Goal: Task Accomplishment & Management: Use online tool/utility

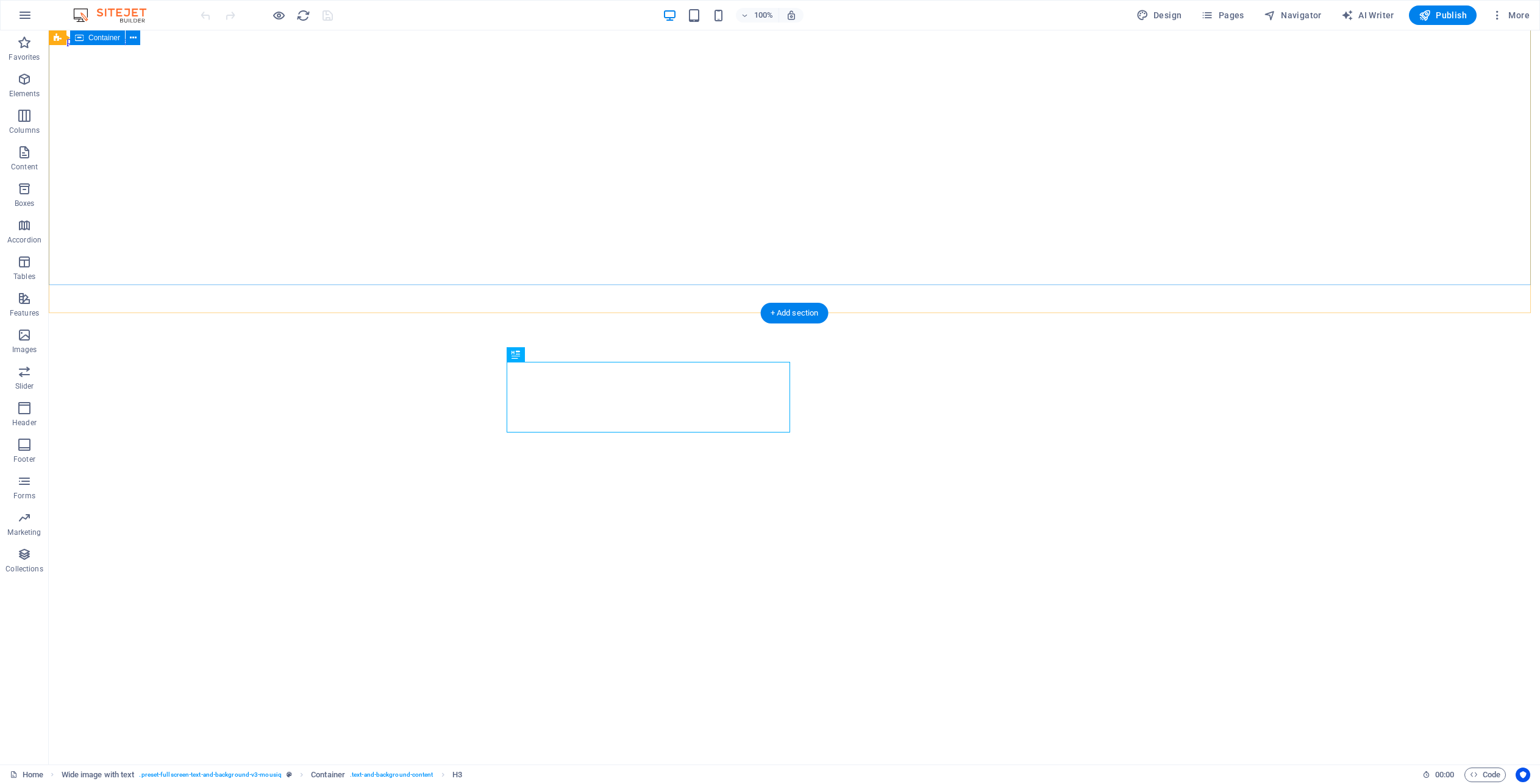
scroll to position [452, 0]
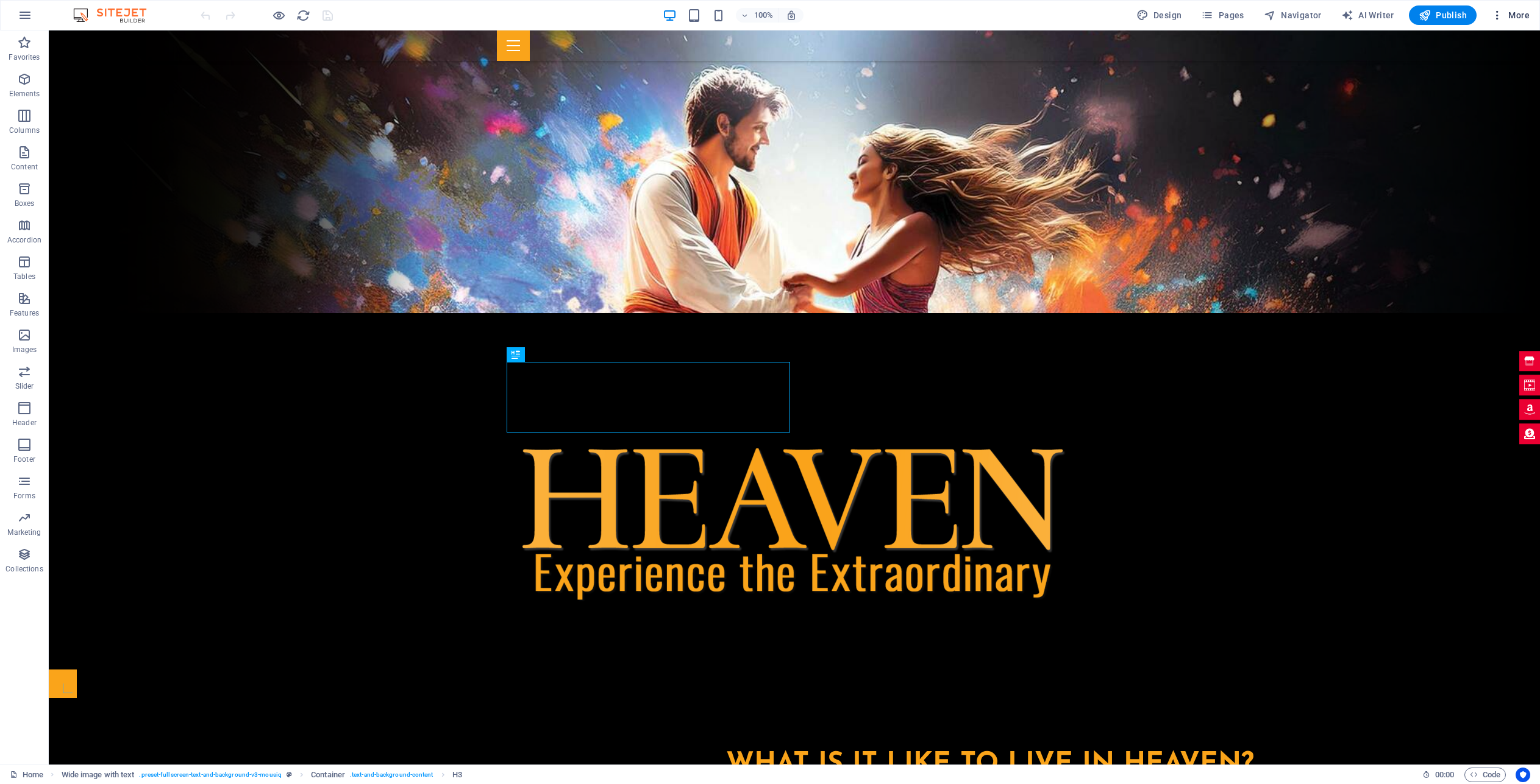
click at [1506, 13] on span "More" at bounding box center [1509, 16] width 38 height 13
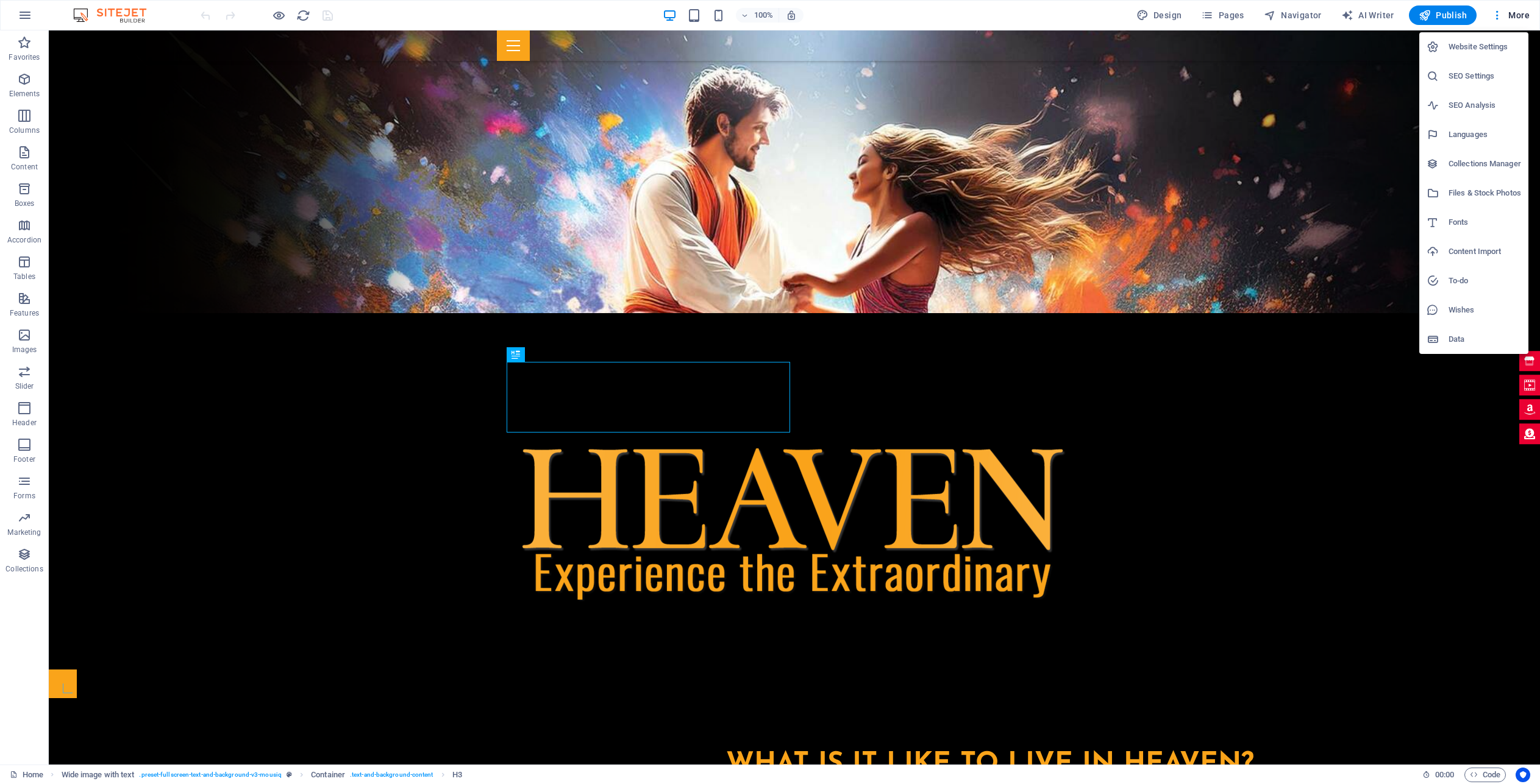
click at [1491, 188] on h6 "Files & Stock Photos" at bounding box center [1484, 193] width 73 height 15
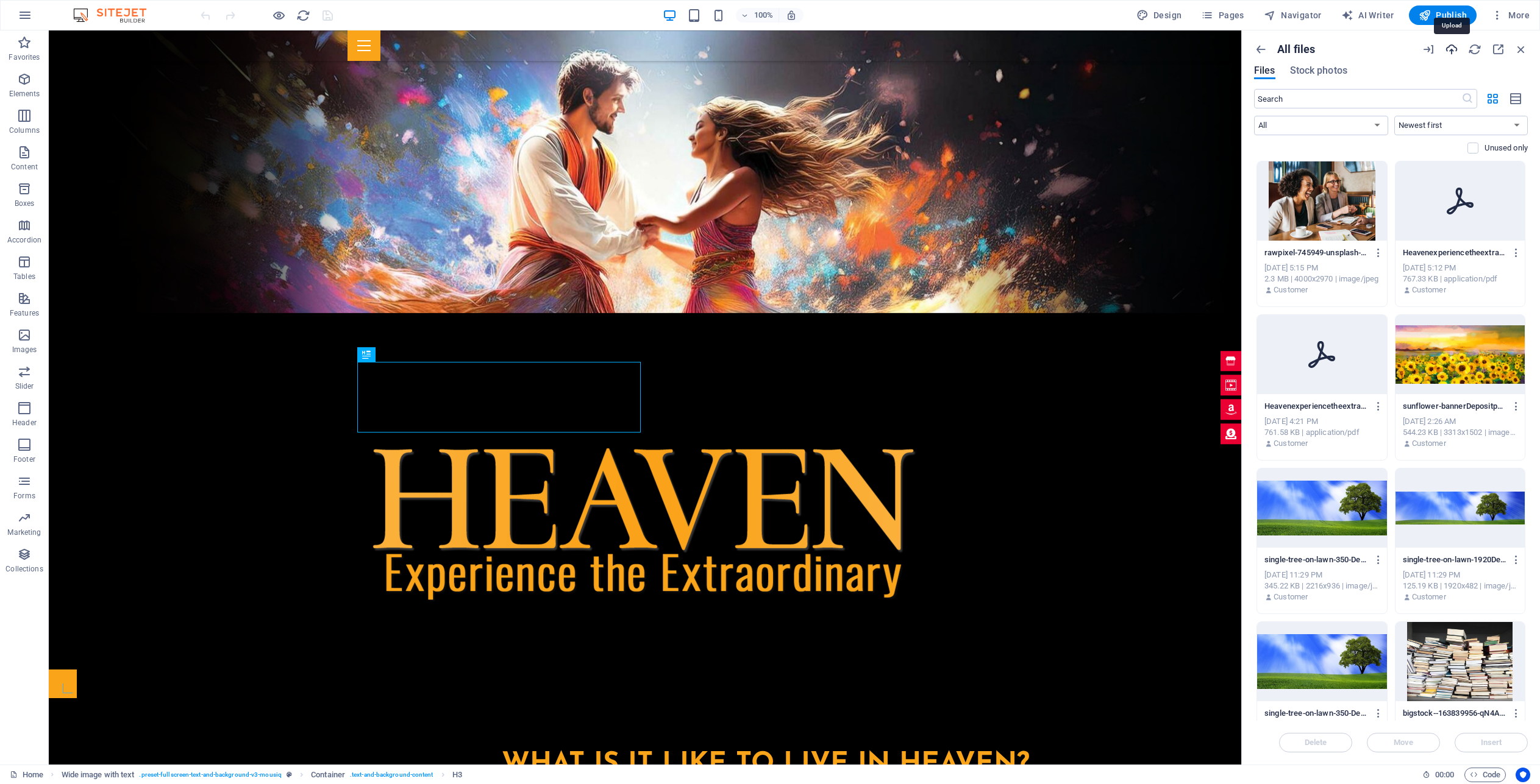
click at [1452, 49] on icon "button" at bounding box center [1451, 49] width 13 height 13
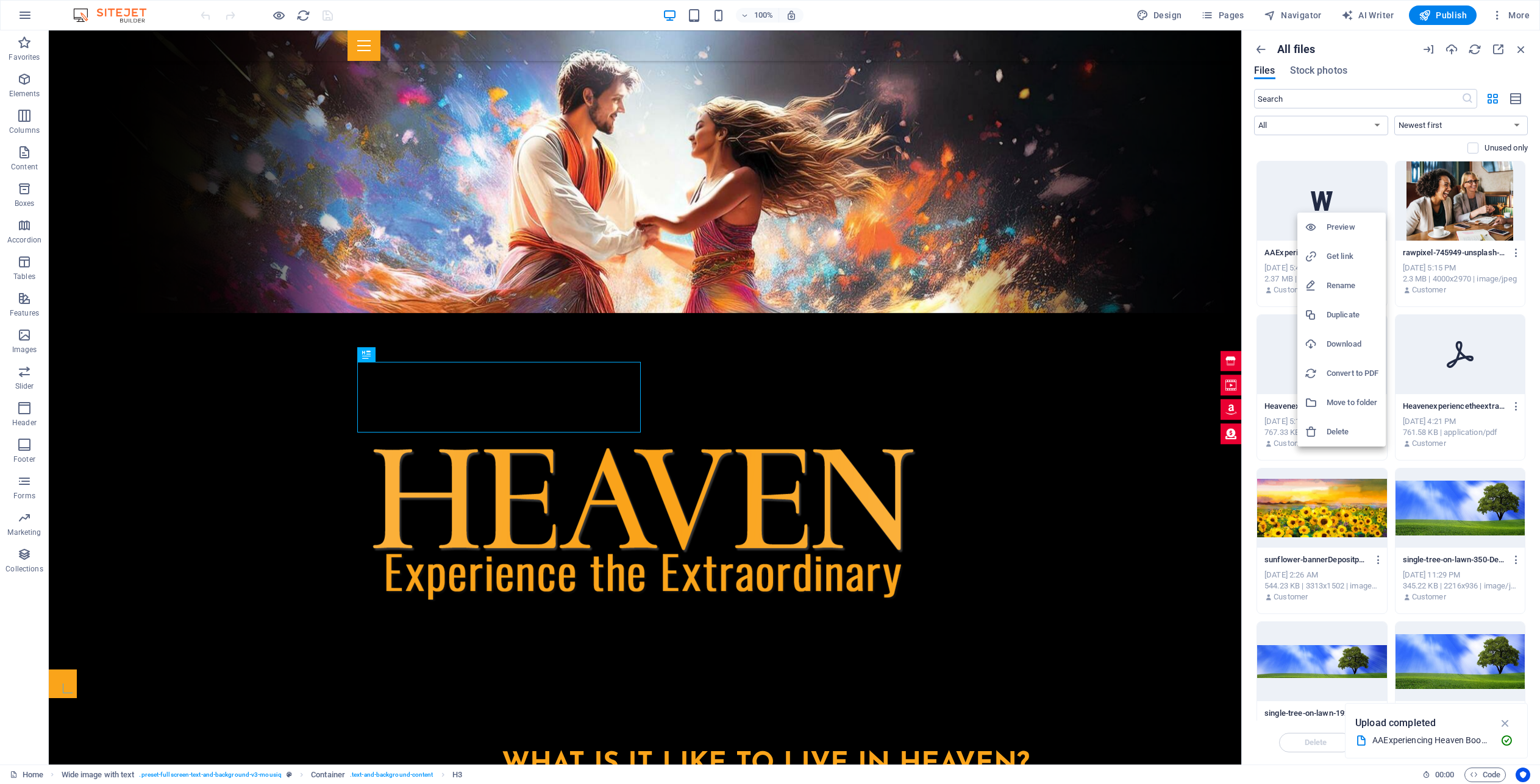
click at [1334, 428] on h6 "Delete" at bounding box center [1352, 431] width 52 height 15
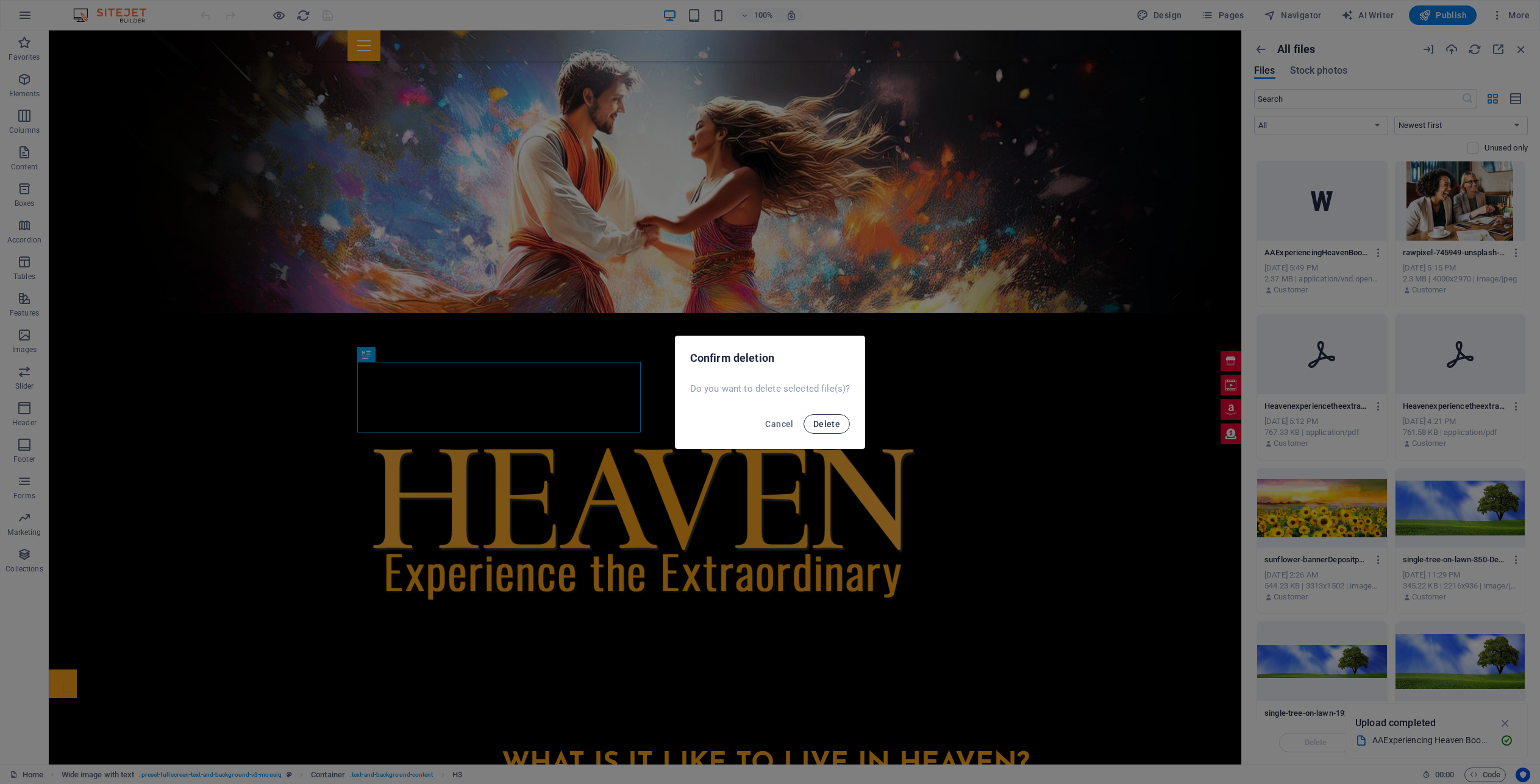
click at [822, 421] on span "Delete" at bounding box center [827, 424] width 27 height 9
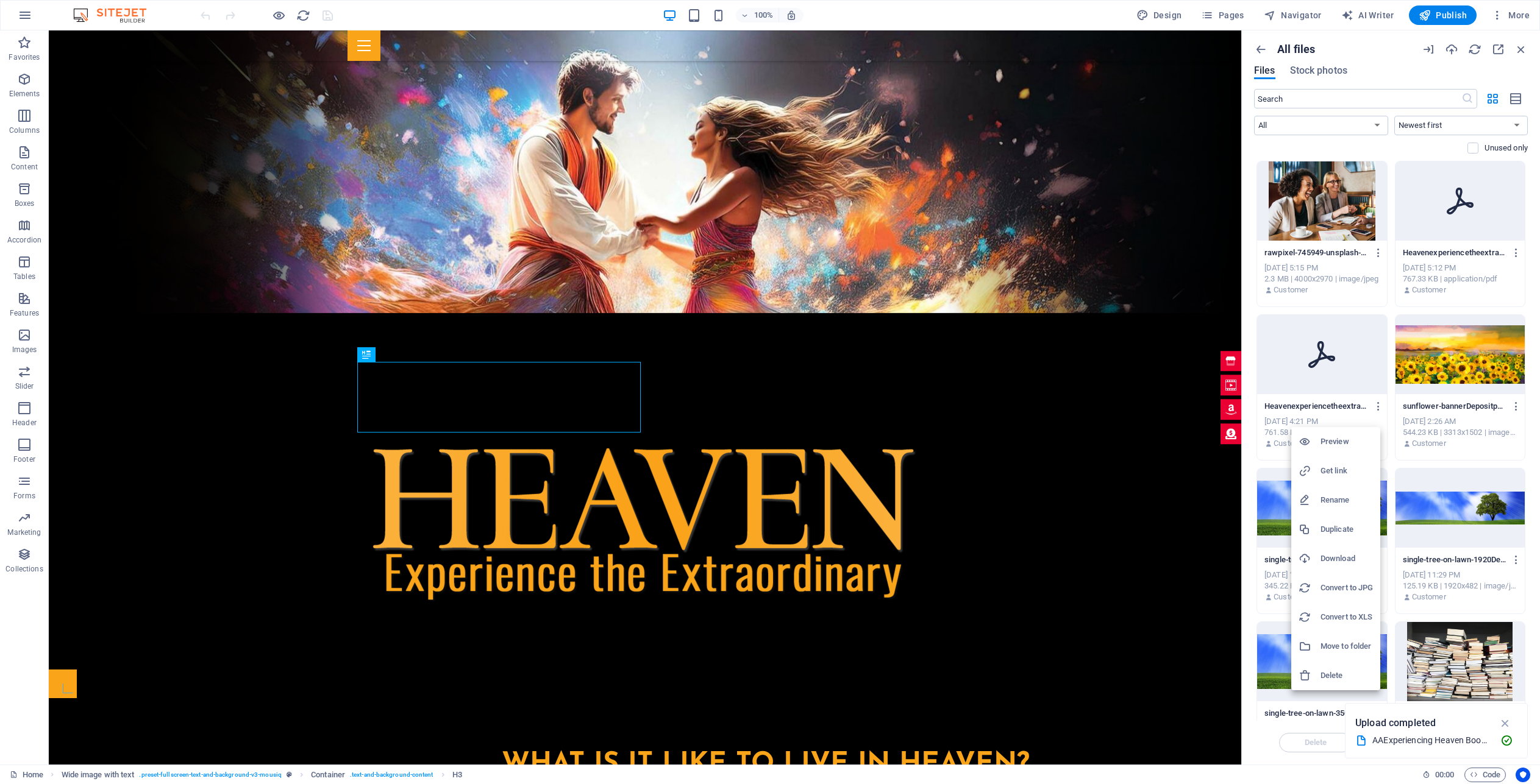
click at [1334, 675] on h6 "Delete" at bounding box center [1346, 675] width 52 height 15
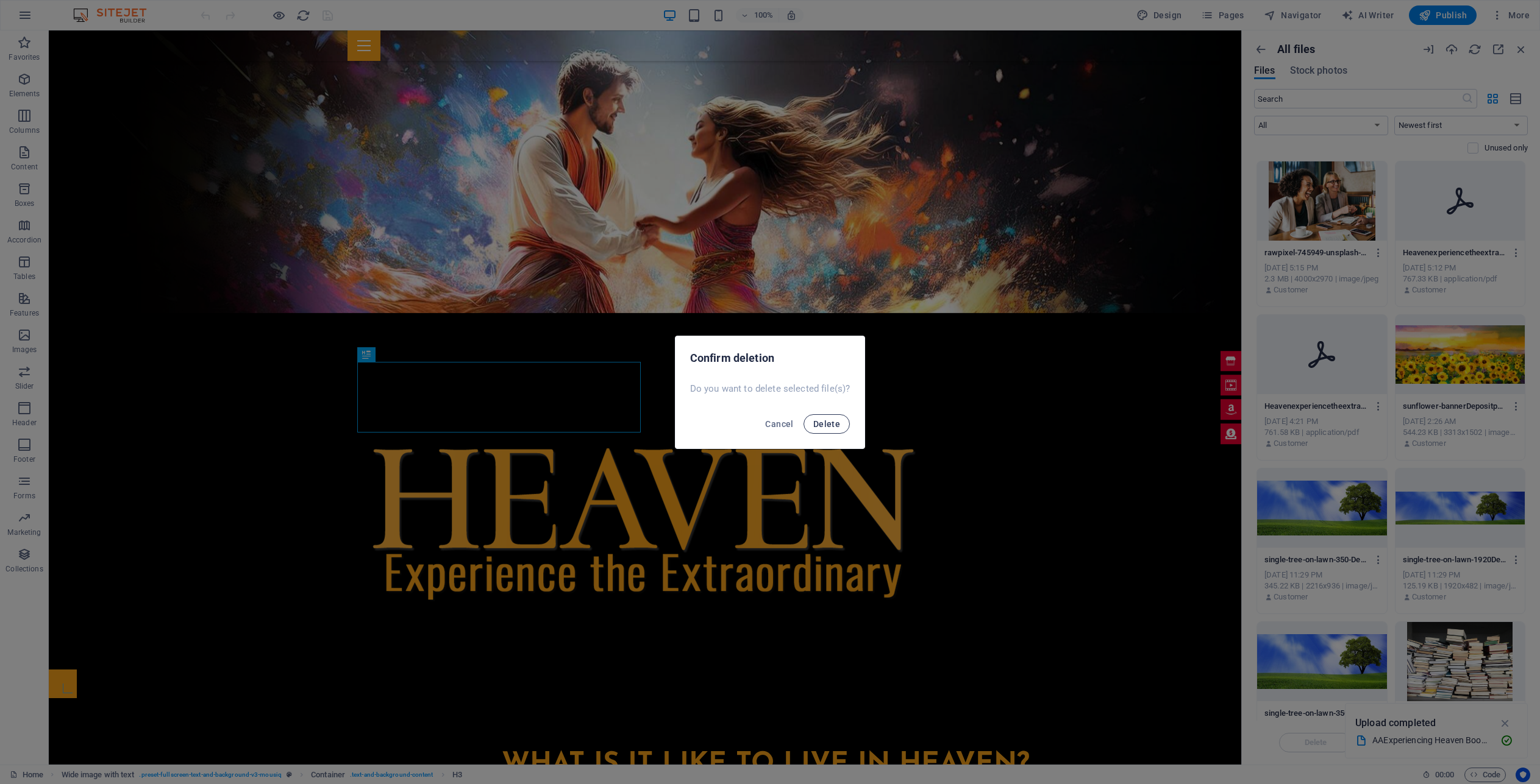
click at [831, 427] on span "Delete" at bounding box center [827, 424] width 27 height 9
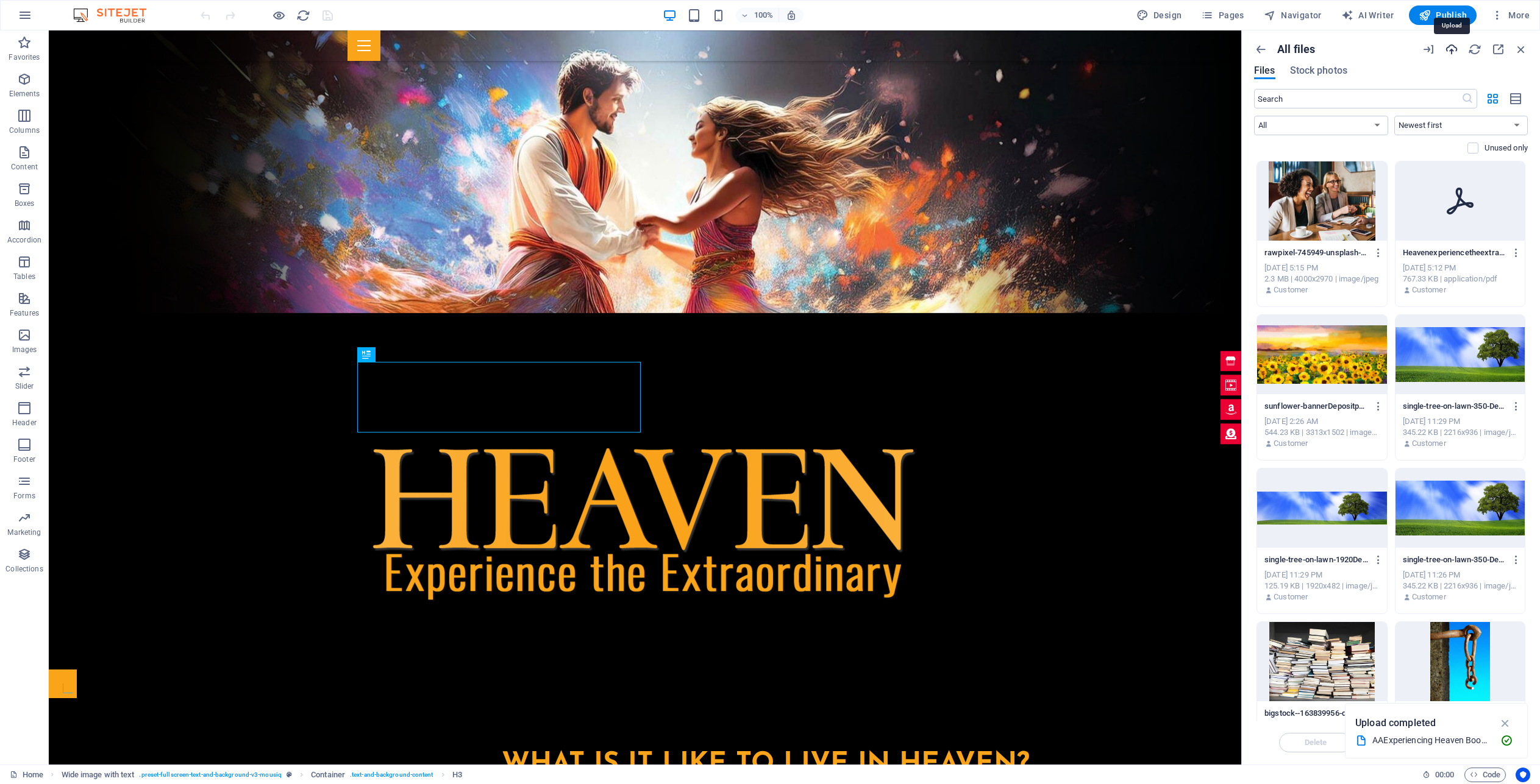
click at [1455, 51] on icon "button" at bounding box center [1451, 49] width 13 height 13
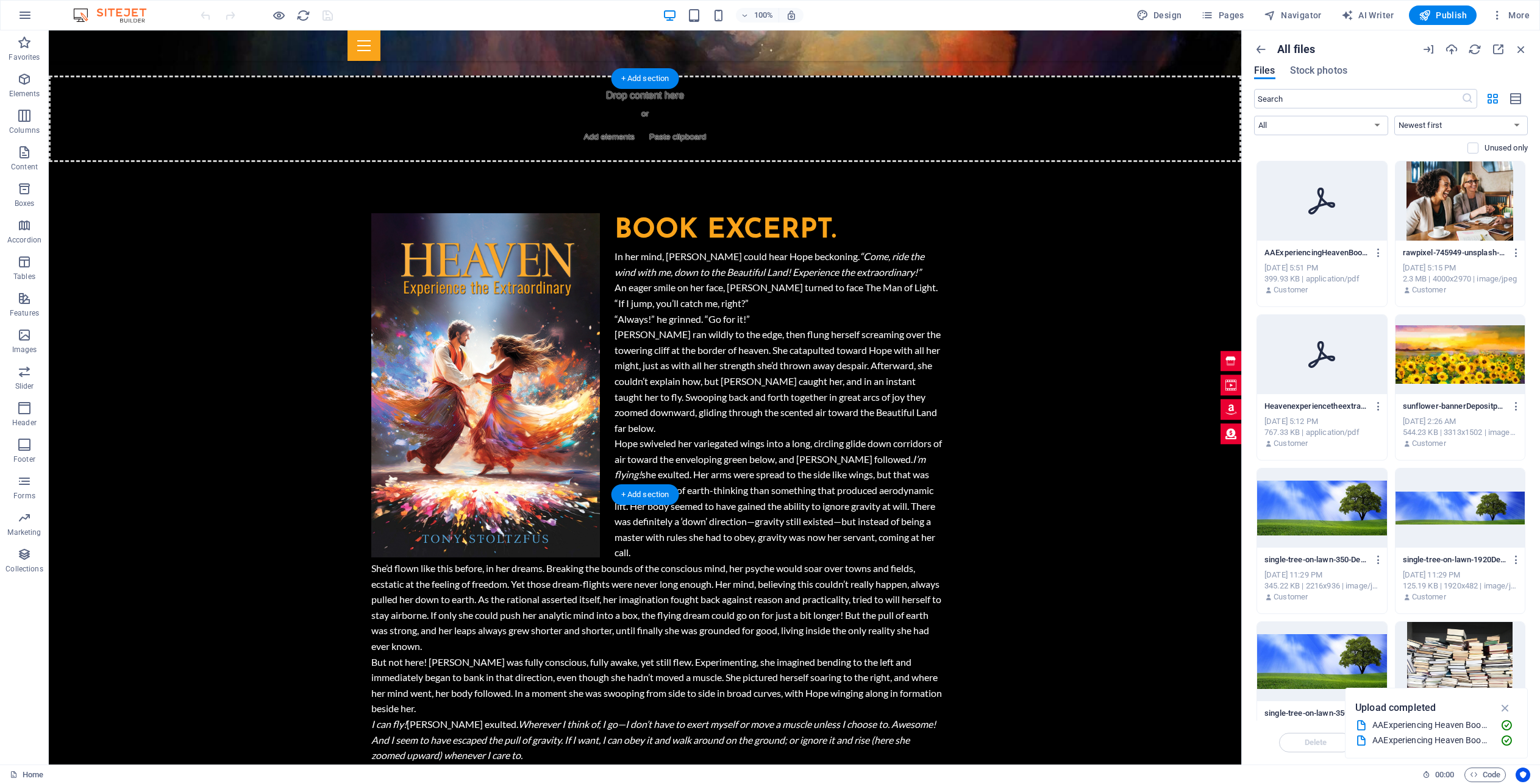
scroll to position [2076, 0]
click at [605, 381] on icon at bounding box center [604, 382] width 7 height 13
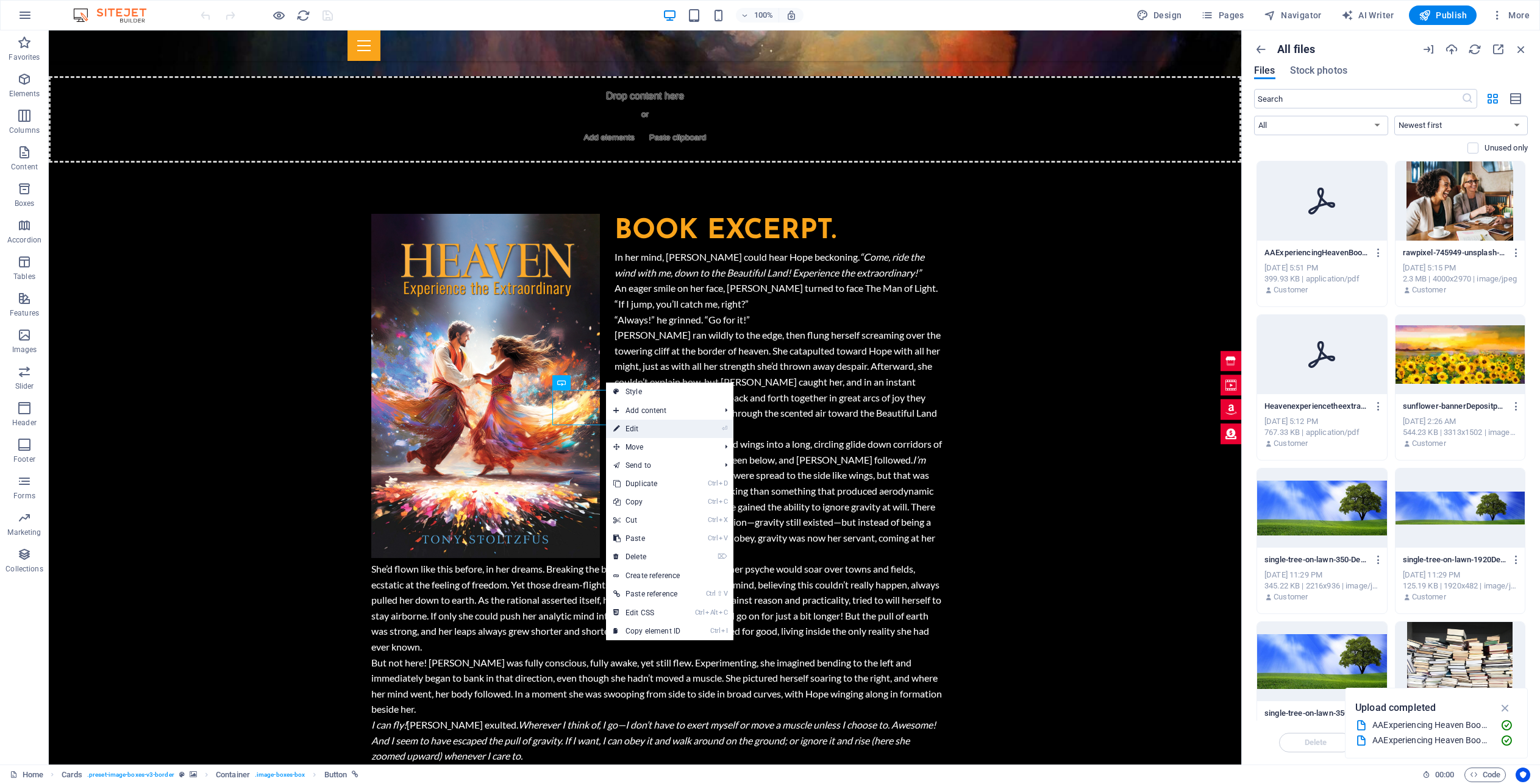
click at [648, 429] on link "⏎ Edit" at bounding box center [647, 428] width 81 height 18
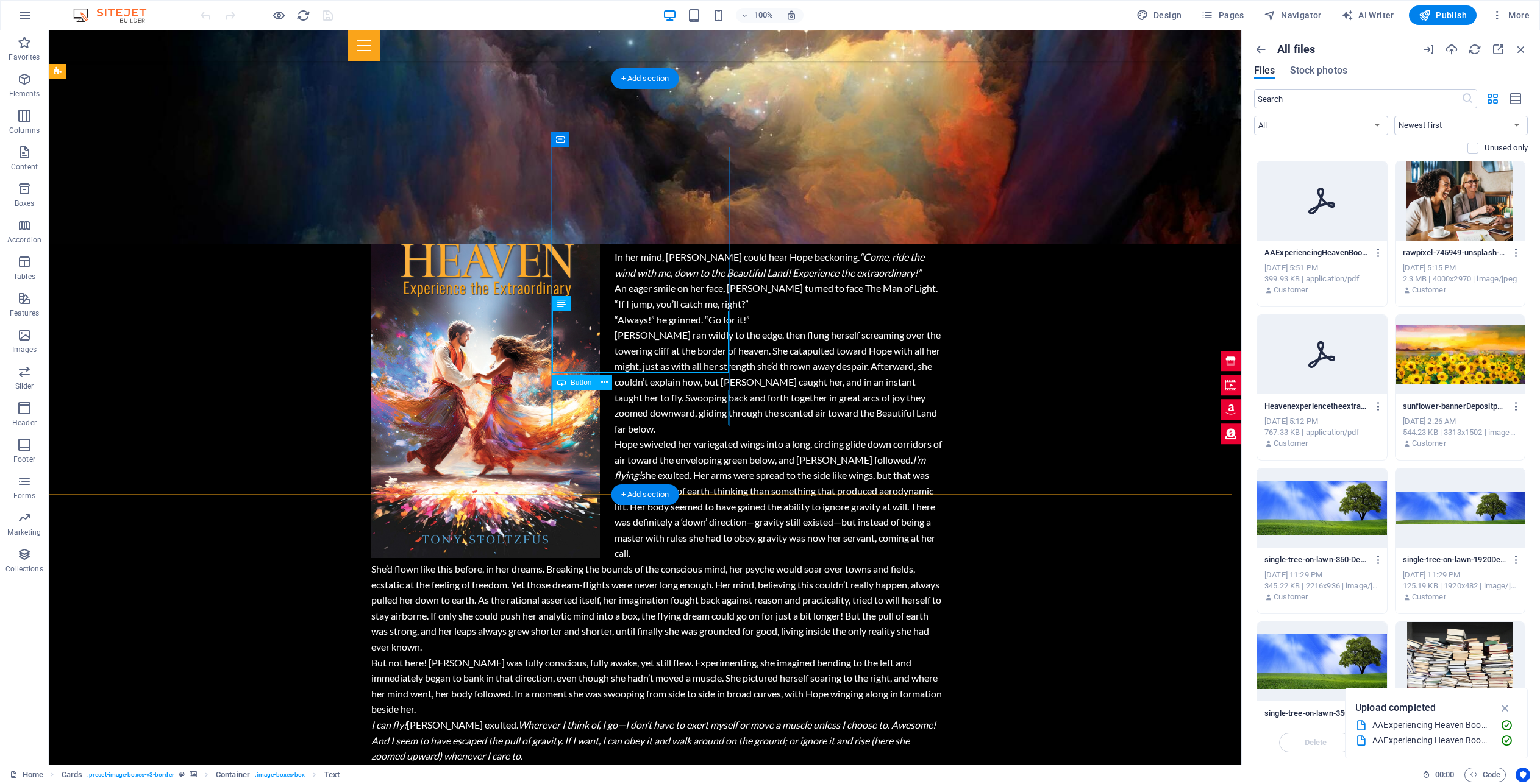
click at [606, 380] on icon at bounding box center [604, 382] width 7 height 13
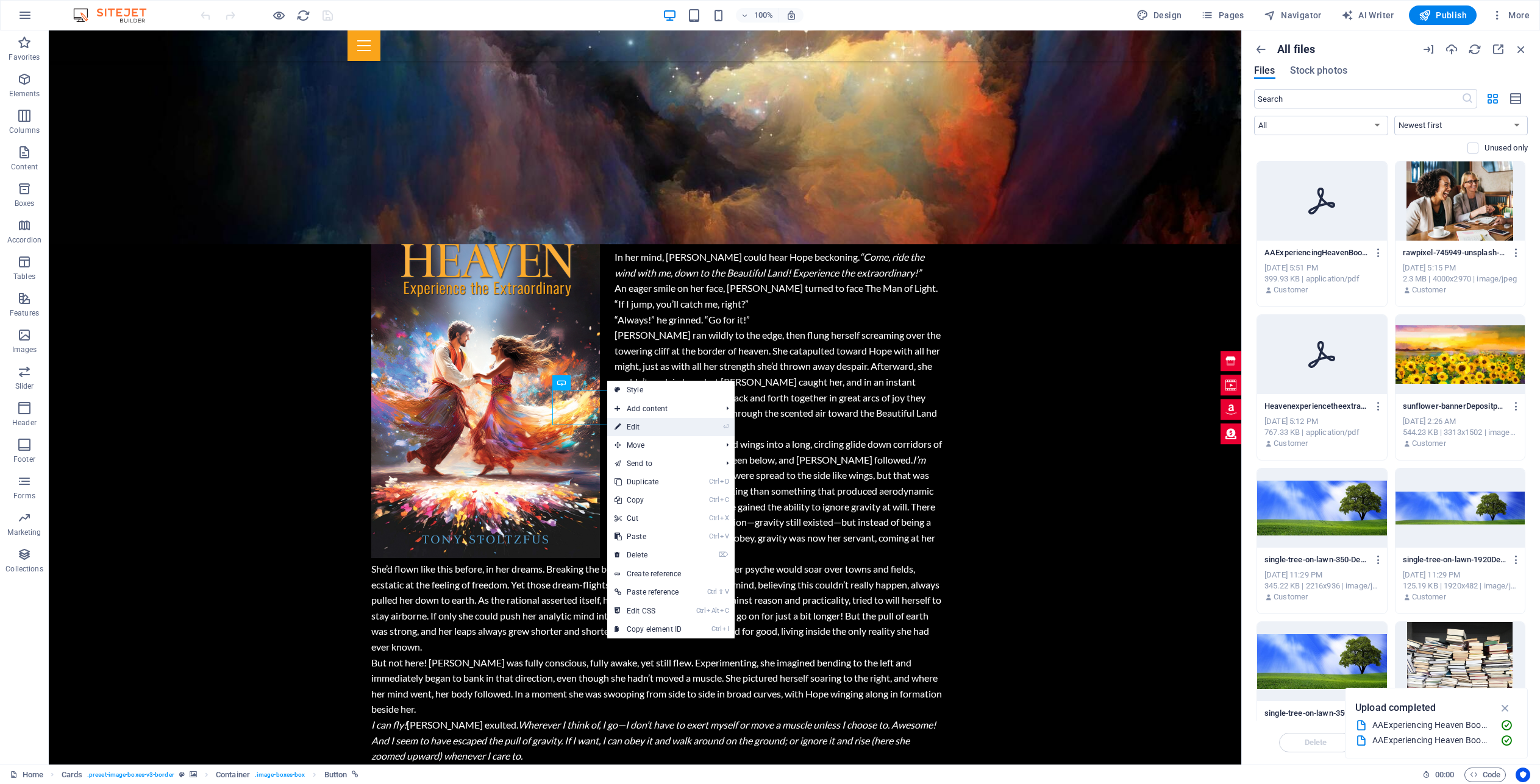
drag, startPoint x: 653, startPoint y: 428, endPoint x: 341, endPoint y: 373, distance: 316.8
click at [653, 428] on link "⏎ Edit" at bounding box center [648, 427] width 81 height 18
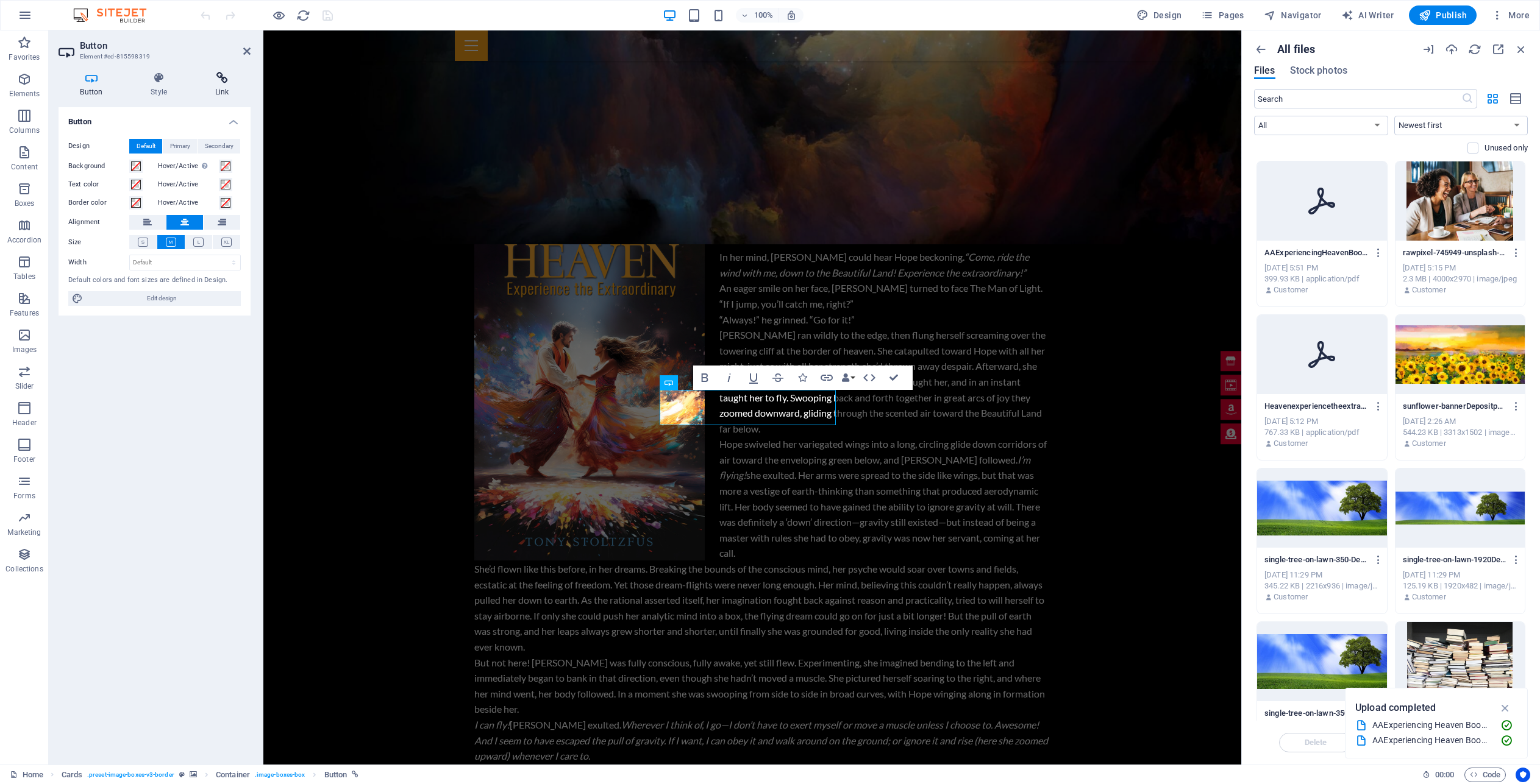
click at [222, 81] on icon at bounding box center [221, 78] width 57 height 13
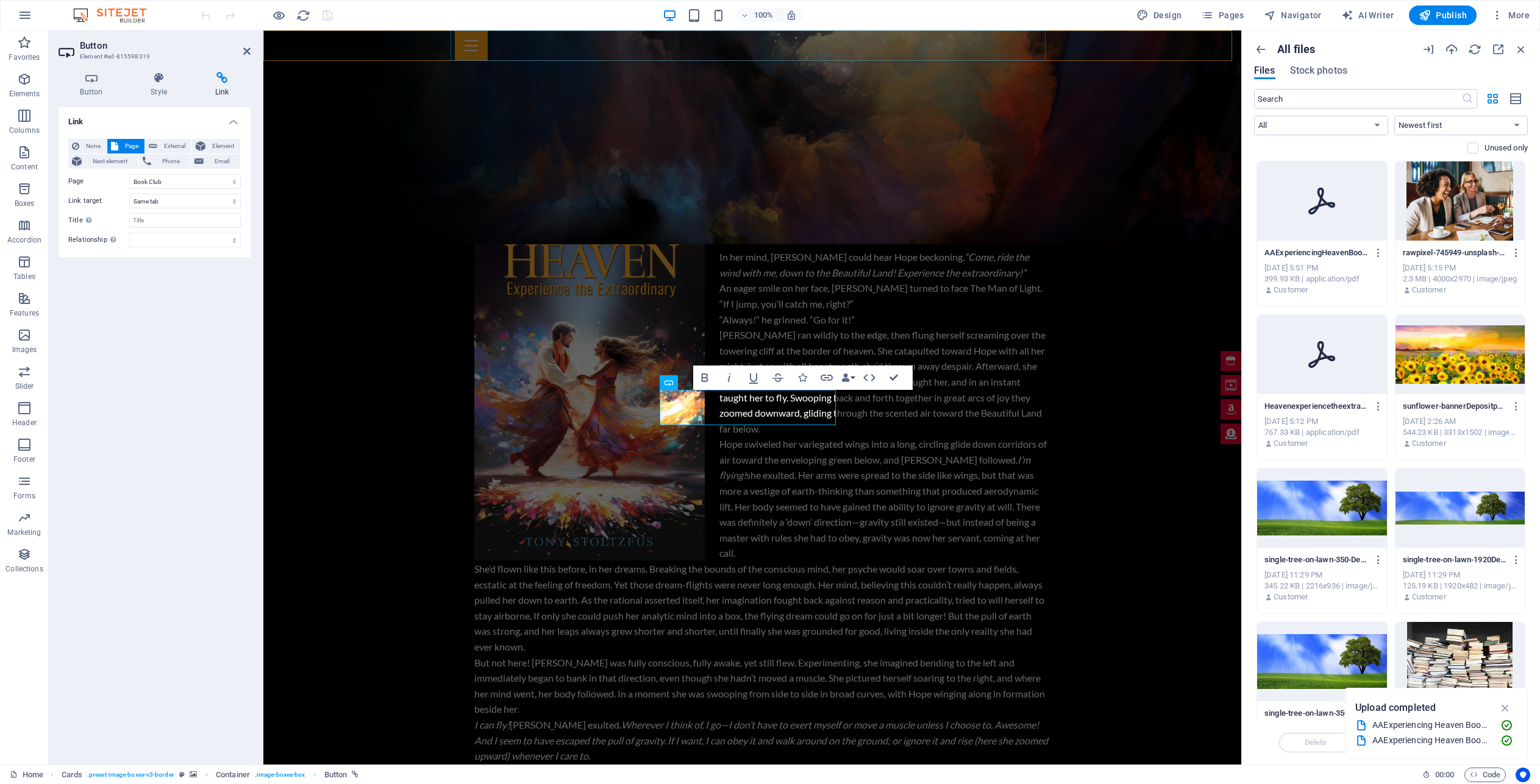
click at [838, 41] on div at bounding box center [752, 45] width 595 height 30
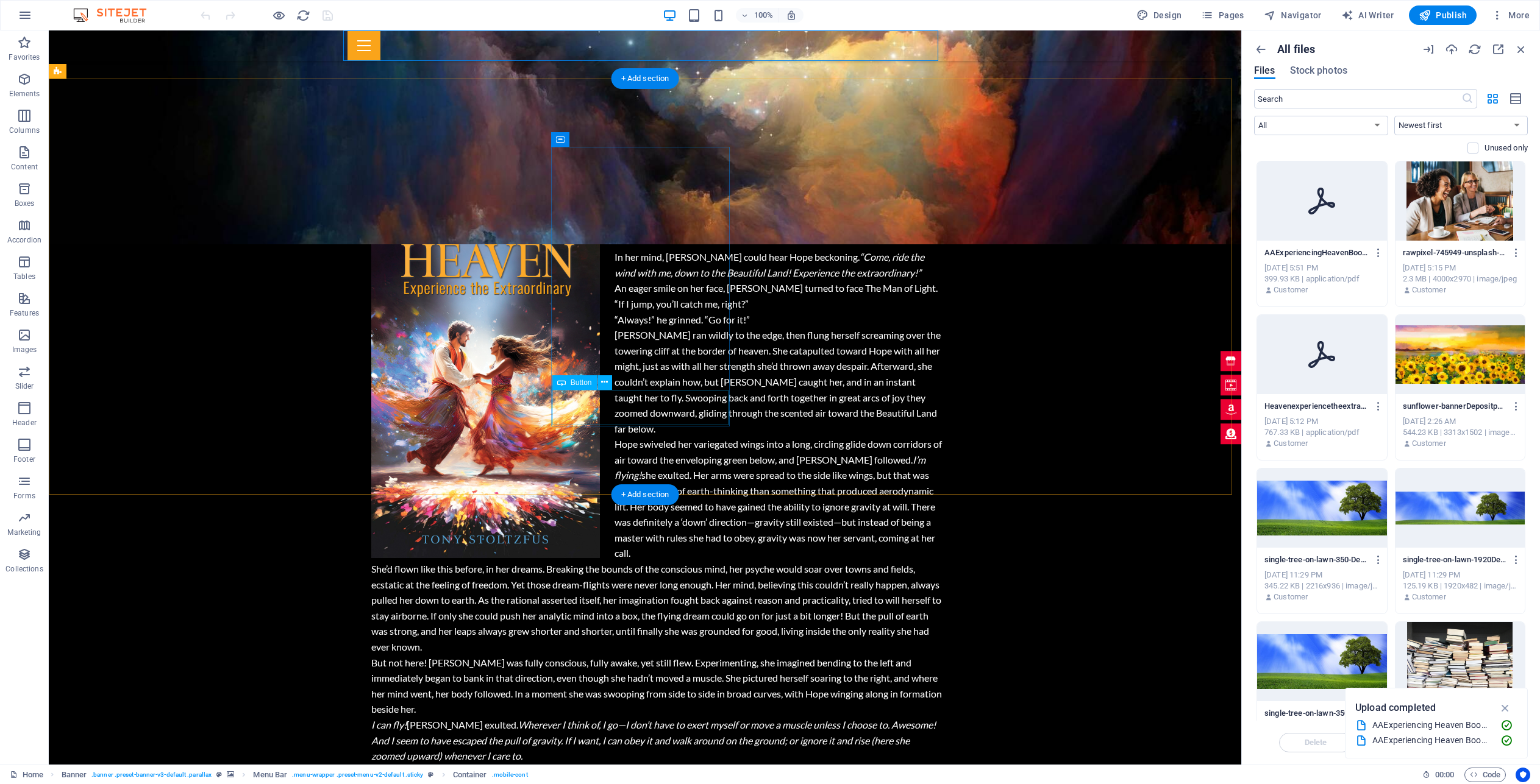
select select "3"
select select
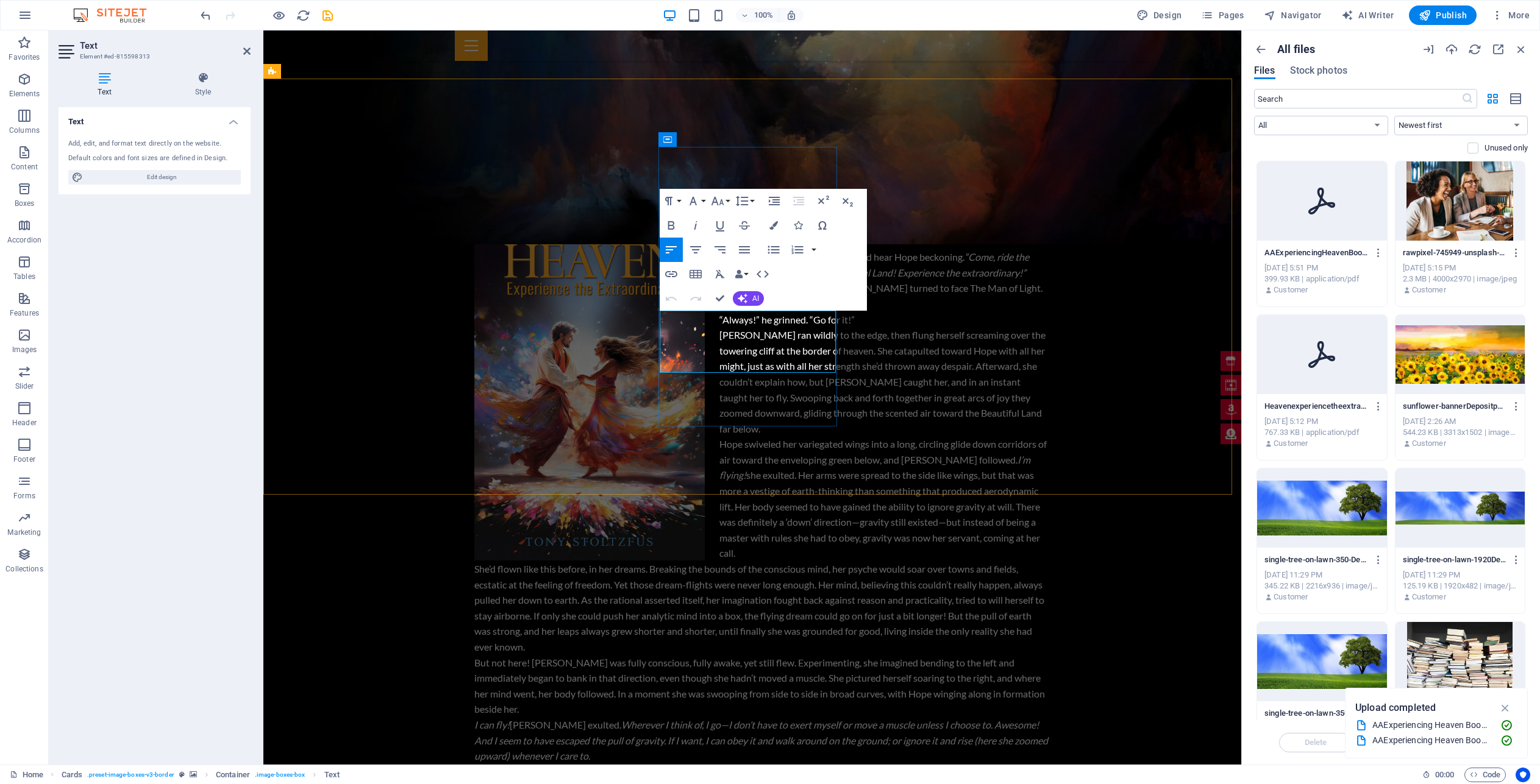
drag, startPoint x: 790, startPoint y: 335, endPoint x: 689, endPoint y: 330, distance: 101.1
click at [667, 272] on icon "button" at bounding box center [671, 274] width 13 height 6
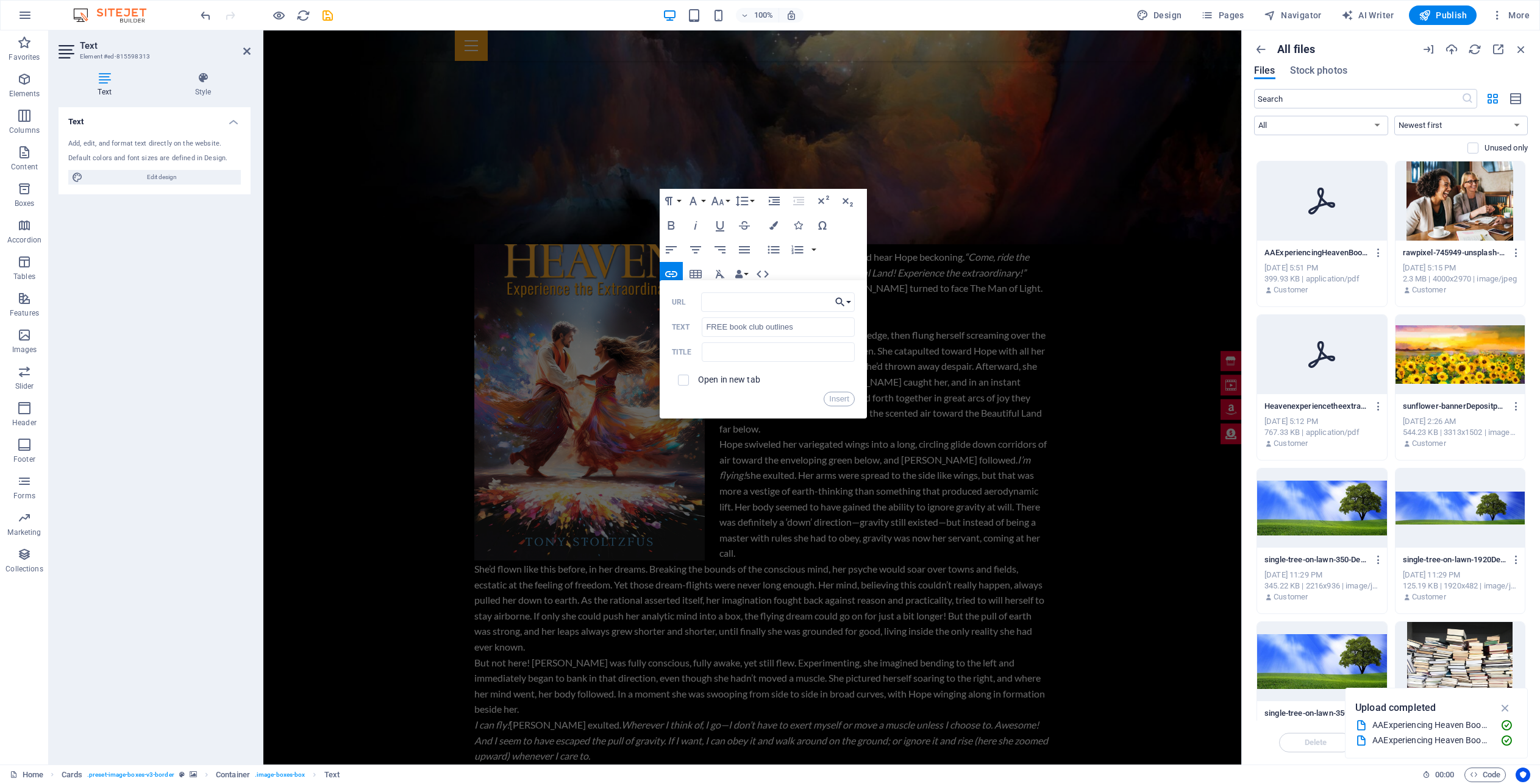
click at [850, 303] on button "Choose Link" at bounding box center [843, 302] width 23 height 20
click at [812, 451] on p "Choose file ..." at bounding box center [807, 451] width 70 height 18
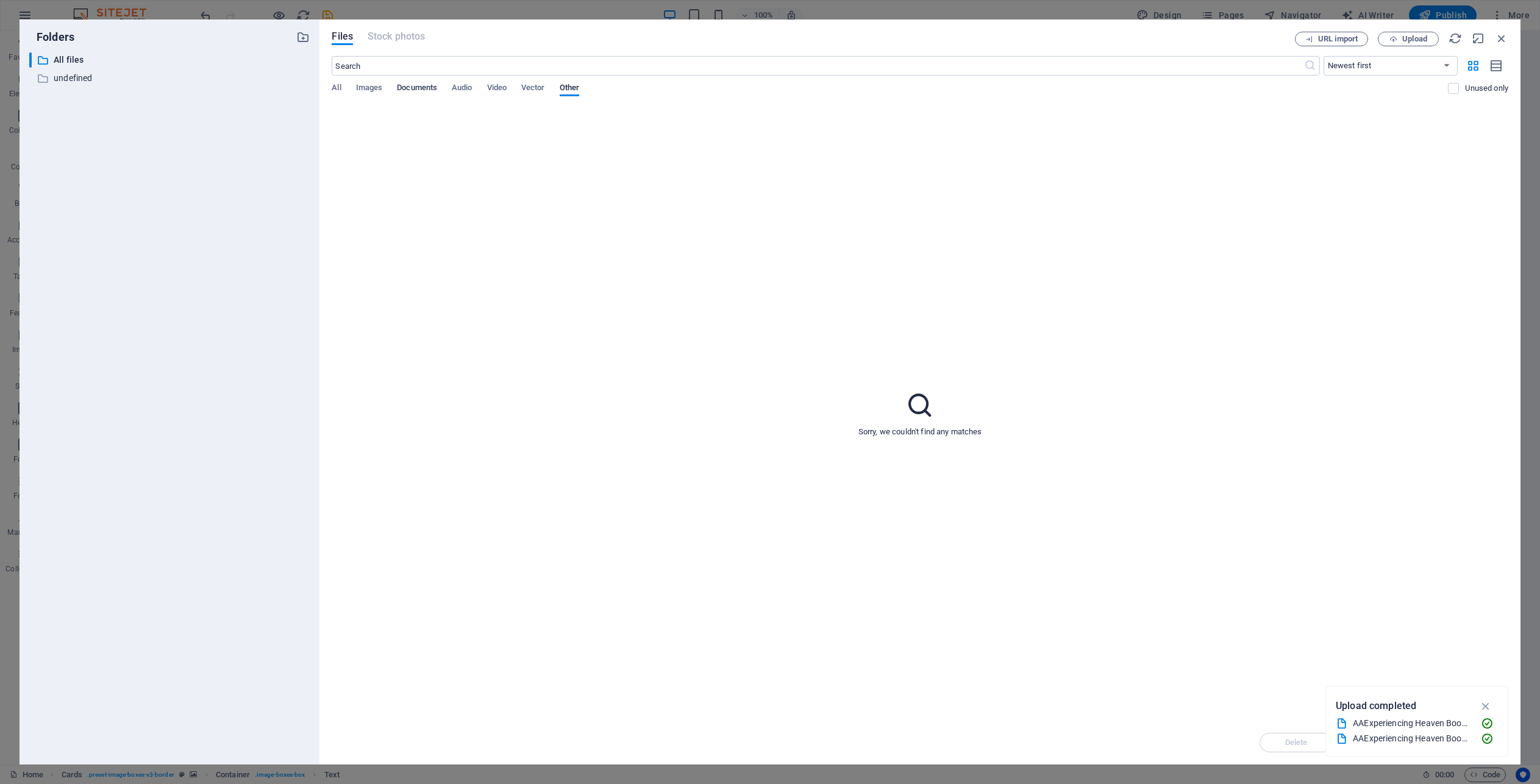
click at [420, 88] on span "Documents" at bounding box center [416, 89] width 40 height 17
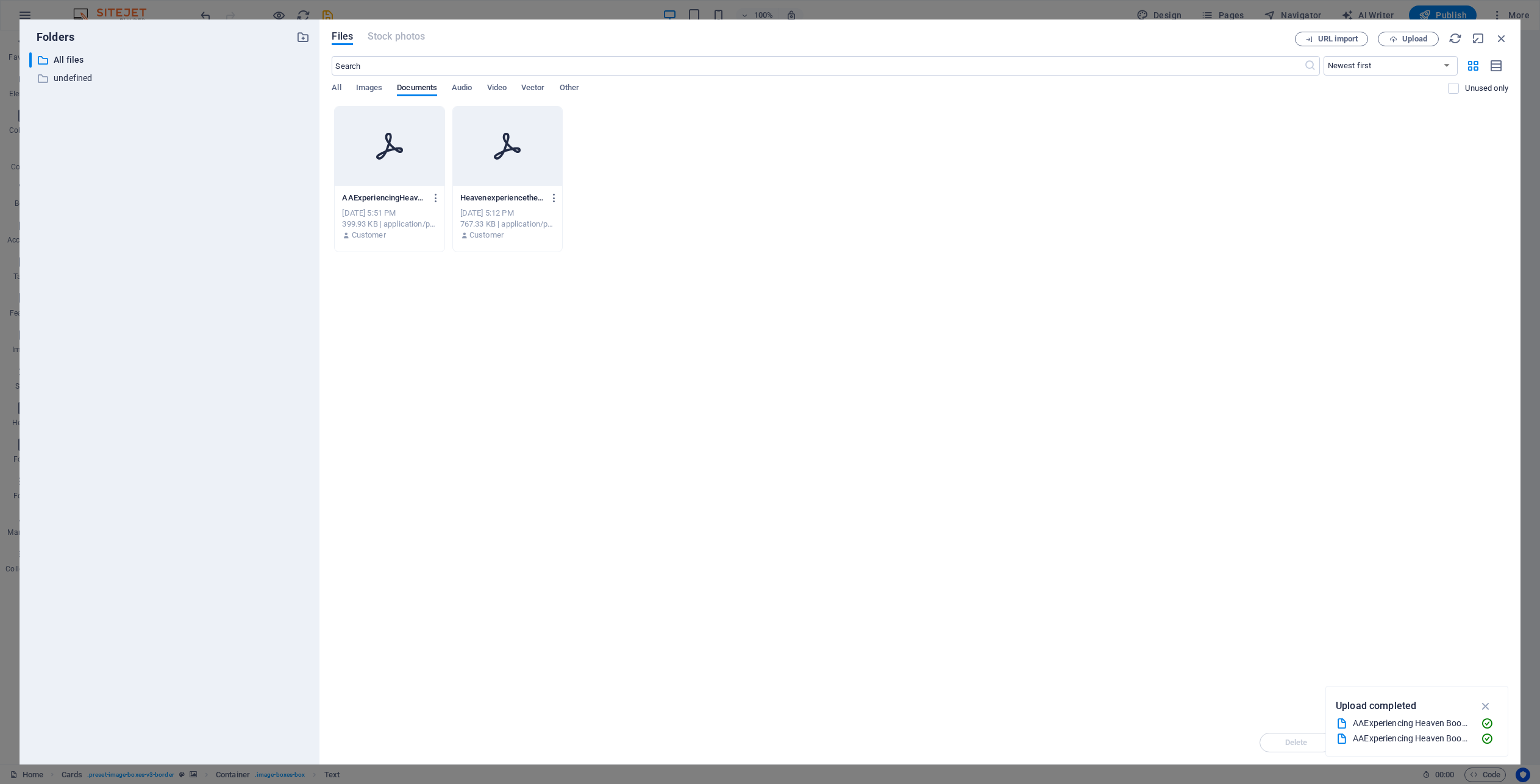
click at [386, 135] on icon at bounding box center [389, 145] width 29 height 29
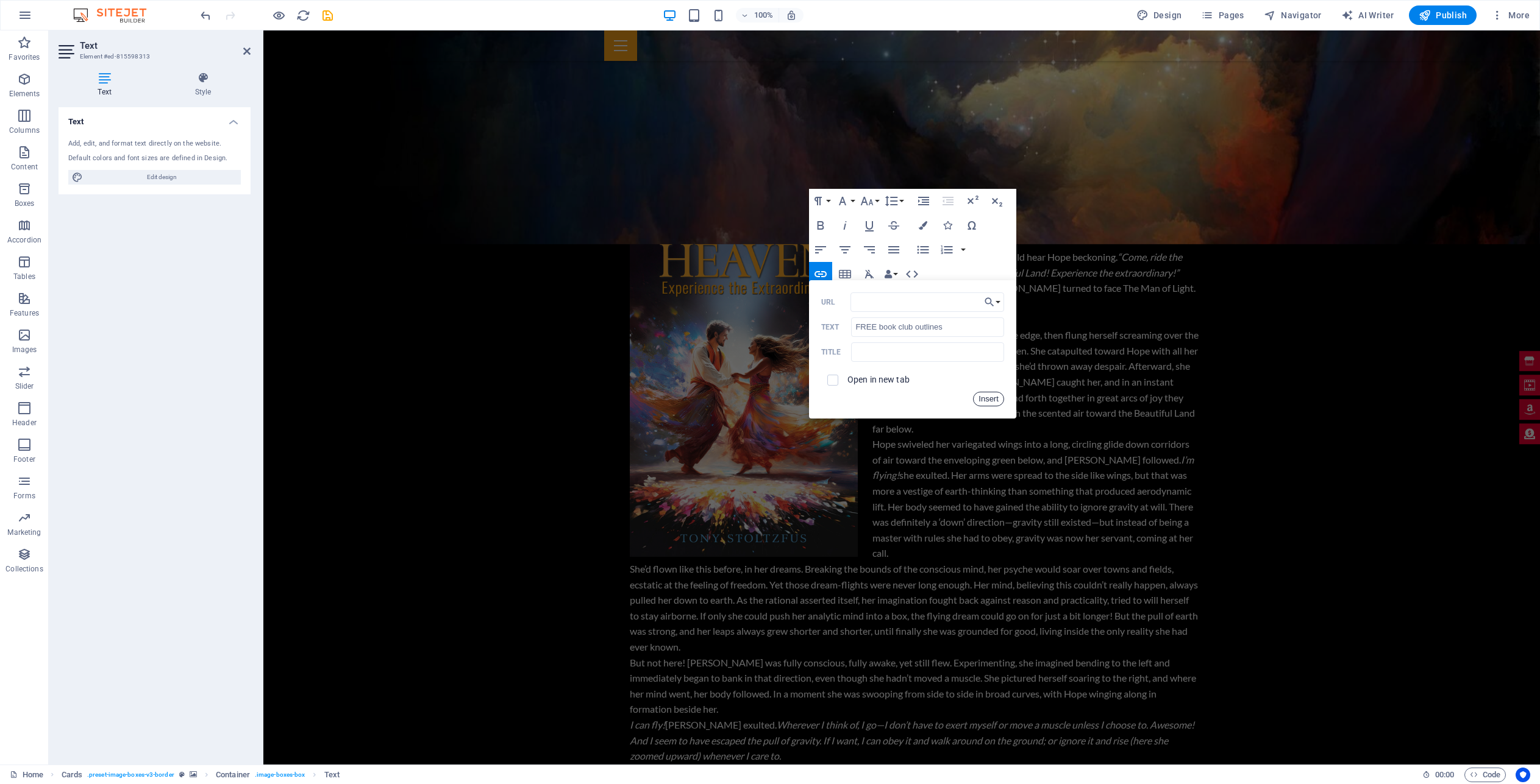
click at [986, 399] on button "Insert" at bounding box center [989, 399] width 31 height 15
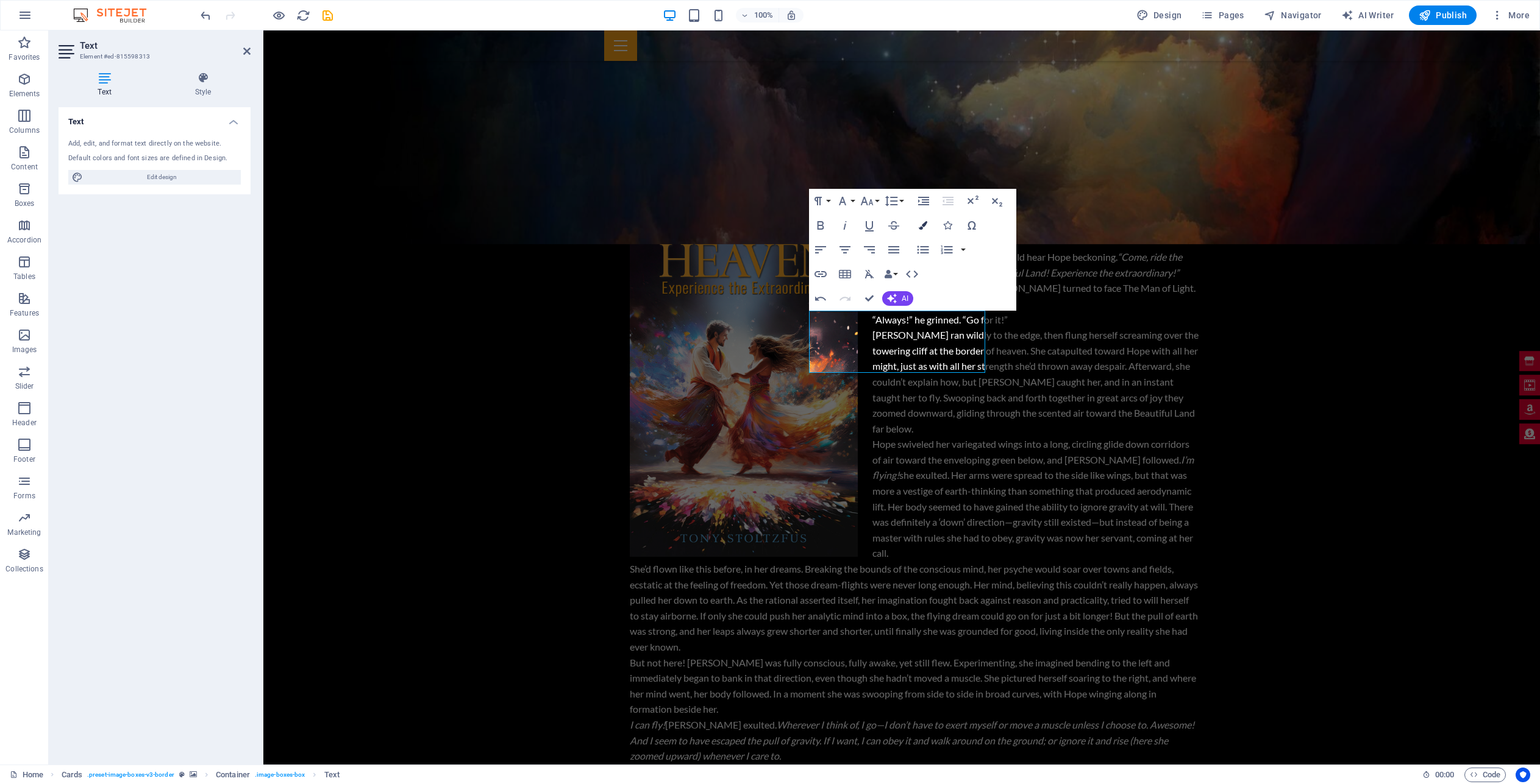
click at [924, 223] on icon "button" at bounding box center [923, 225] width 9 height 9
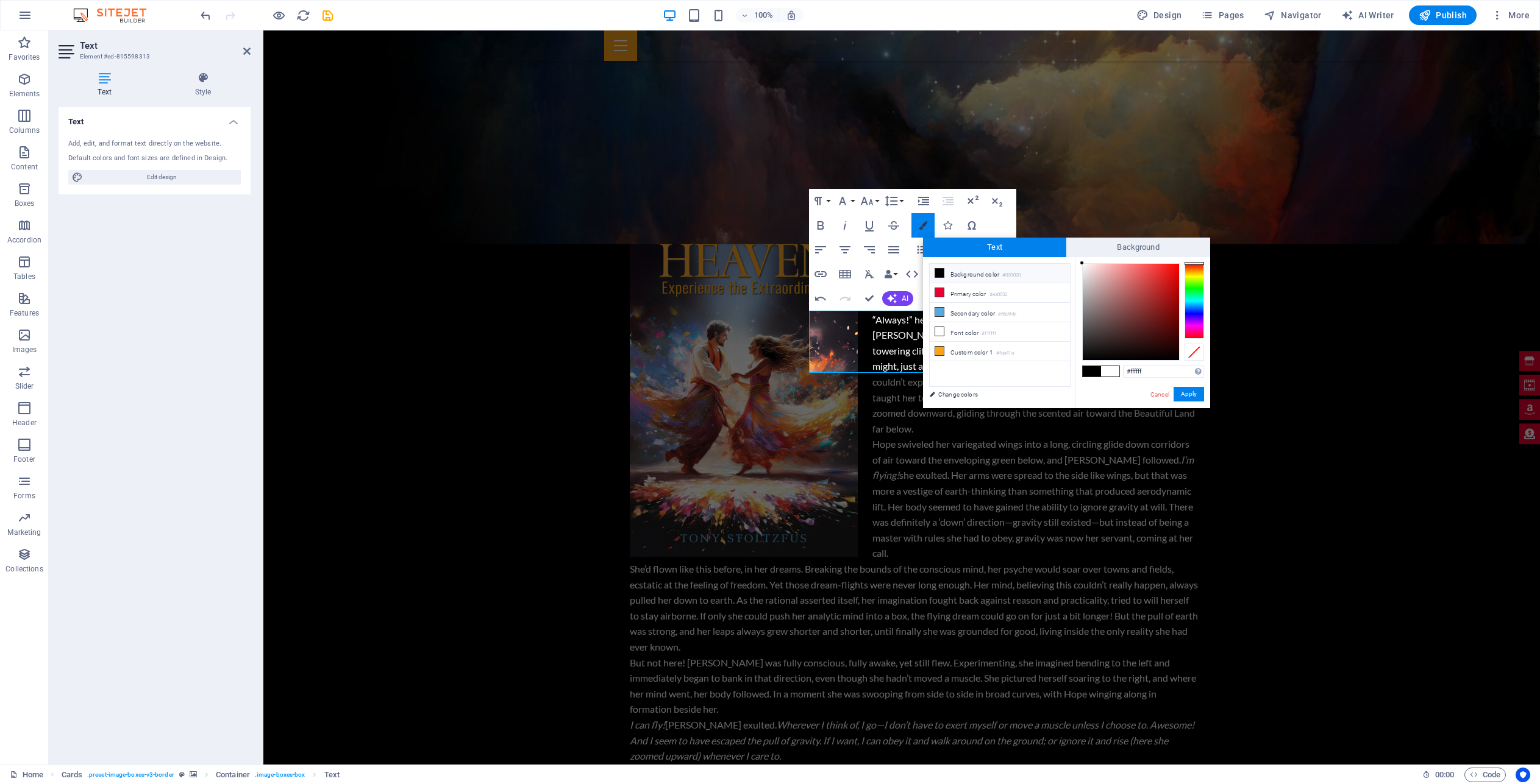
click at [924, 223] on icon "button" at bounding box center [923, 225] width 9 height 9
click at [872, 227] on icon "button" at bounding box center [869, 226] width 9 height 10
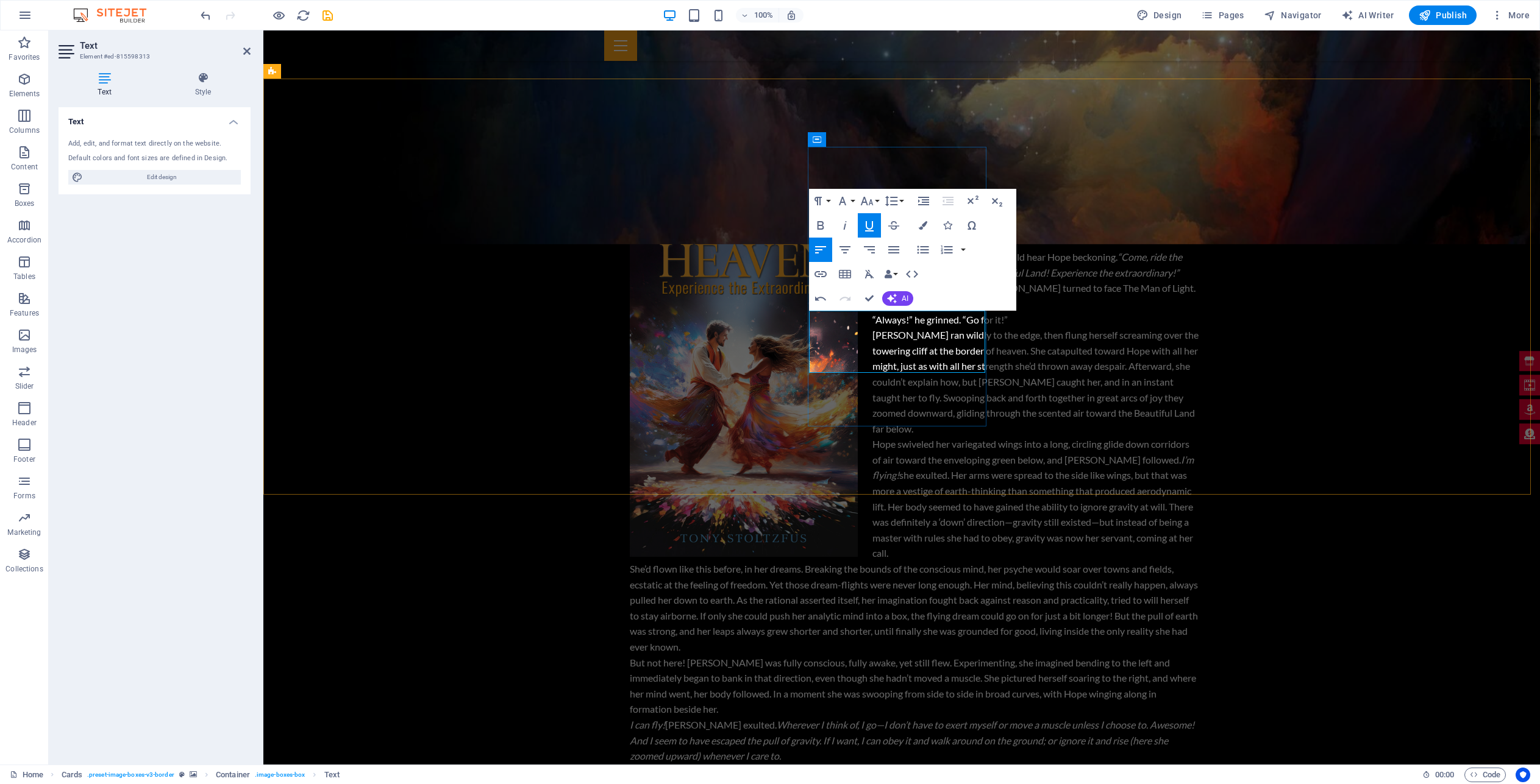
drag, startPoint x: 941, startPoint y: 335, endPoint x: 838, endPoint y: 332, distance: 103.0
click at [923, 218] on button "Colors" at bounding box center [923, 225] width 23 height 24
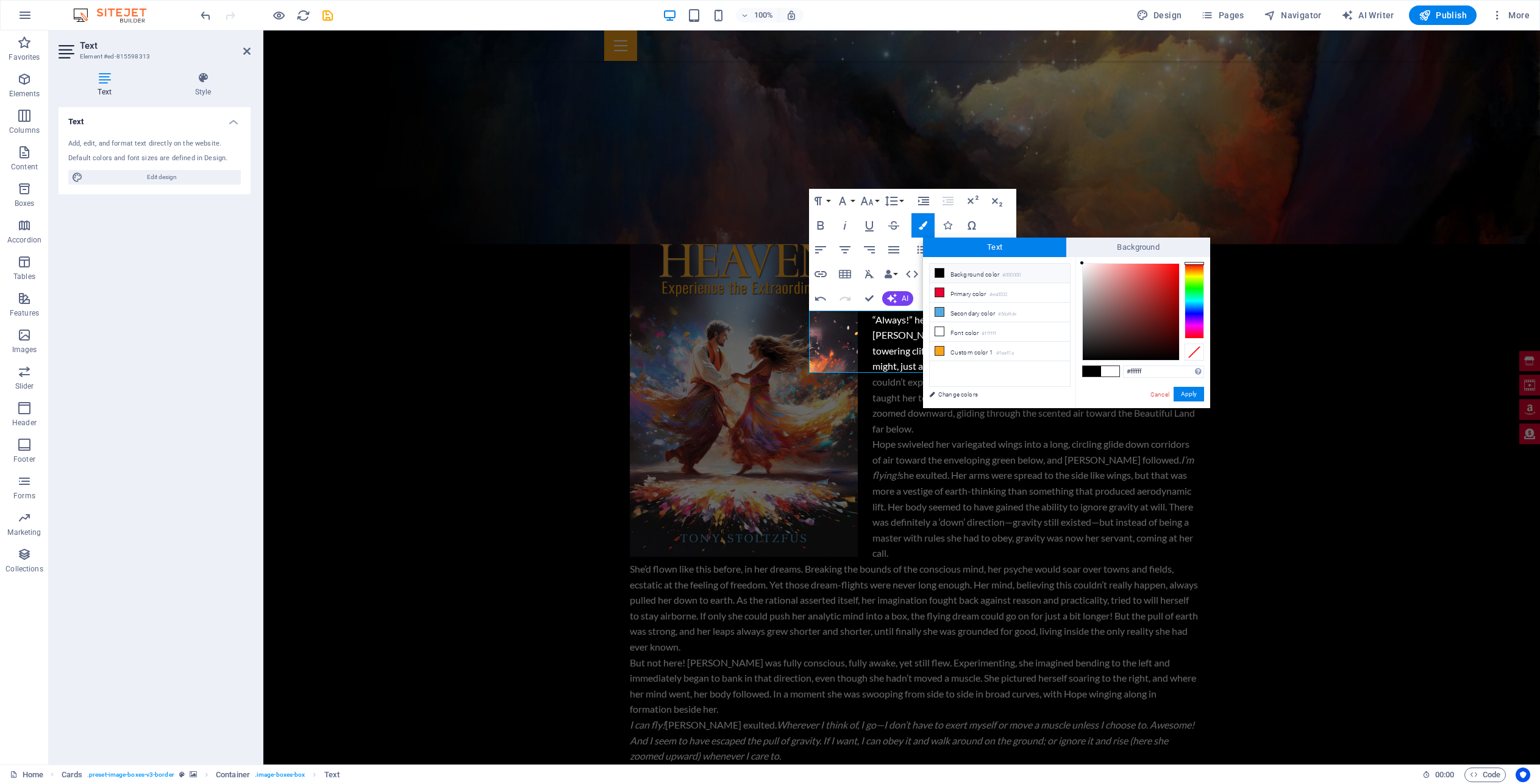
click at [963, 274] on li "Background color #000000" at bounding box center [1000, 273] width 140 height 20
type input "#000000"
click at [941, 271] on icon at bounding box center [939, 273] width 9 height 9
click at [1192, 393] on button "Apply" at bounding box center [1188, 394] width 31 height 15
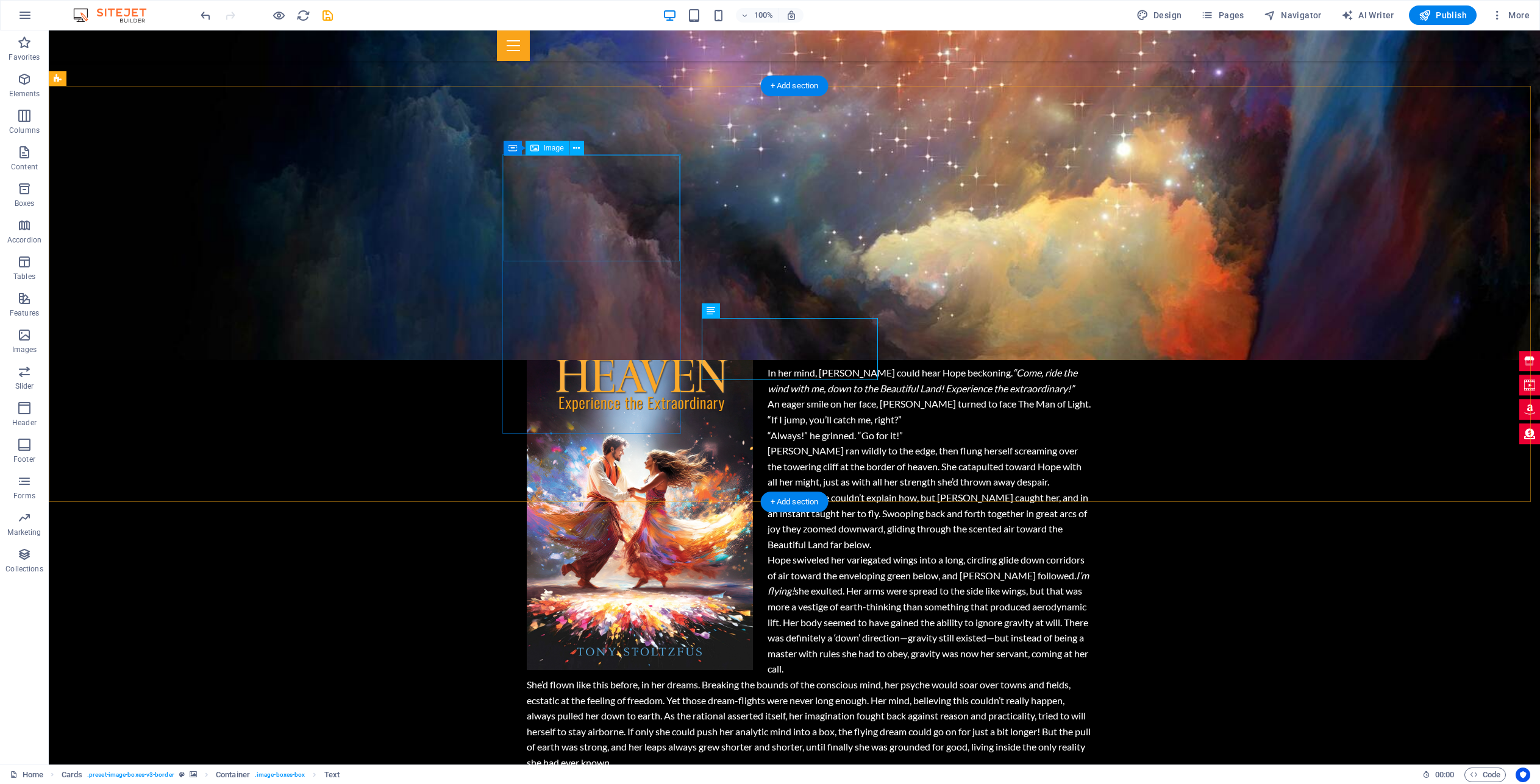
scroll to position [1873, 0]
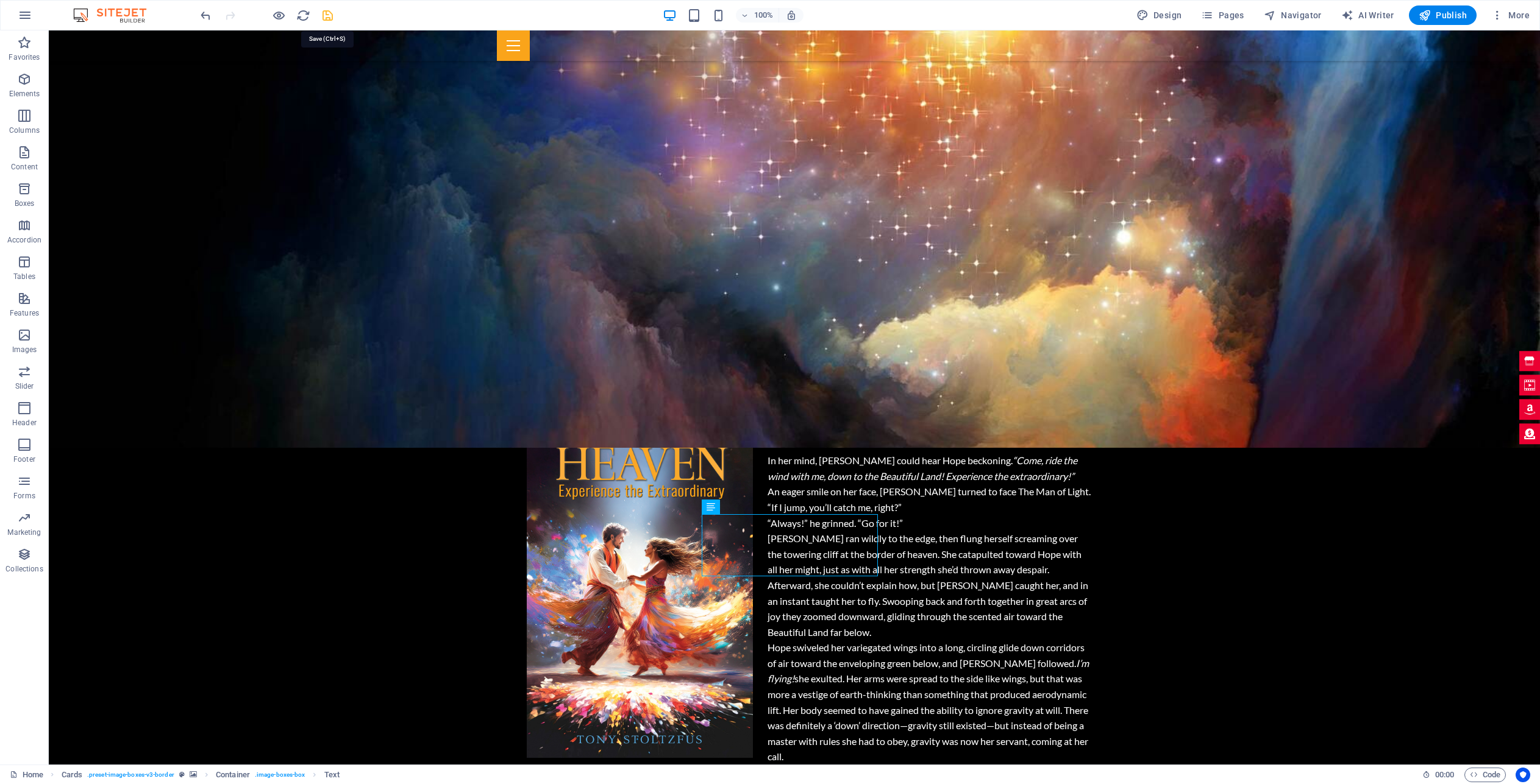
click at [329, 19] on icon "save" at bounding box center [328, 16] width 14 height 14
click at [1228, 16] on span "Pages" at bounding box center [1222, 16] width 43 height 13
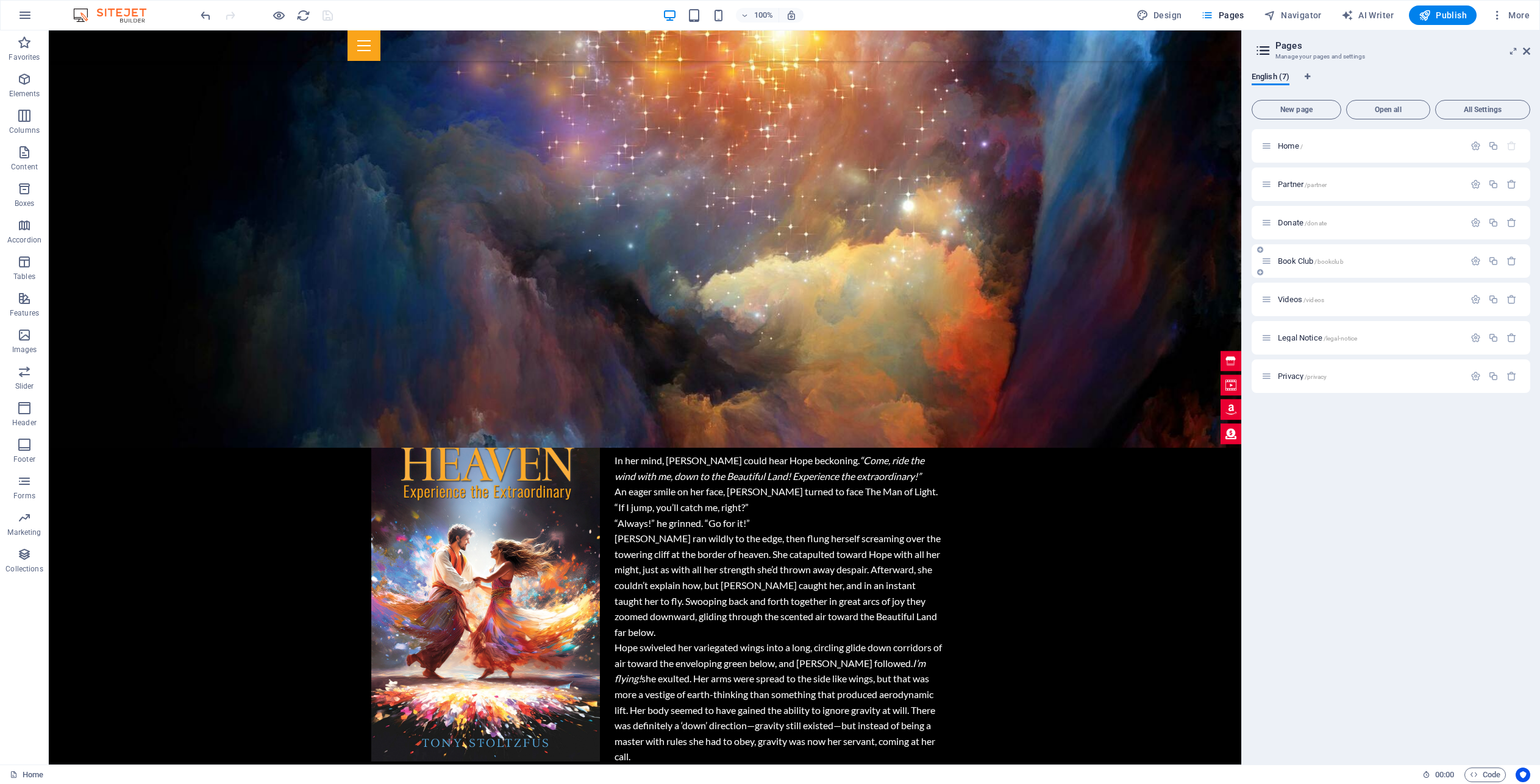
click at [1270, 261] on icon at bounding box center [1266, 260] width 10 height 10
click at [1308, 261] on span "Book Club /bookclub" at bounding box center [1311, 261] width 66 height 9
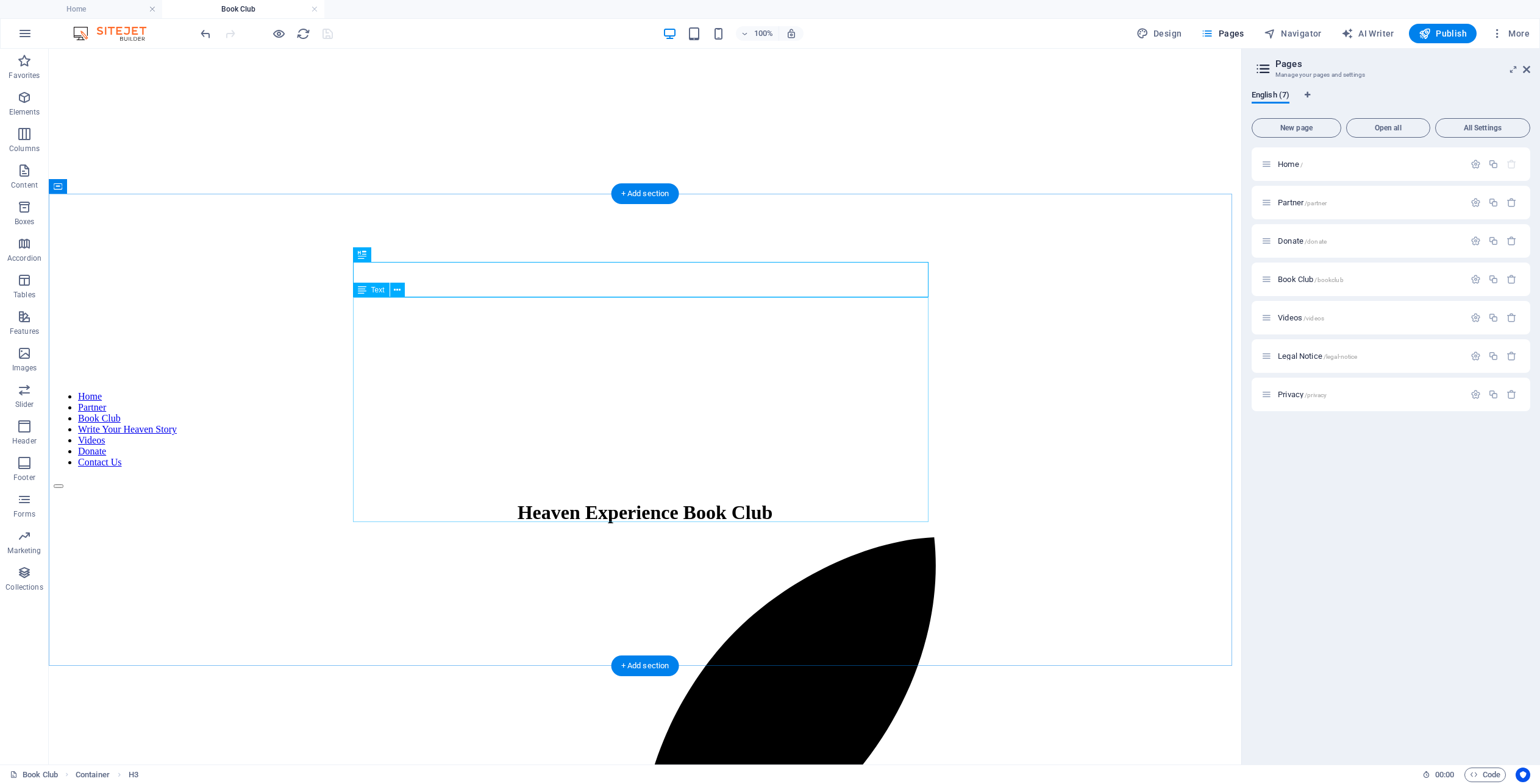
scroll to position [406, 0]
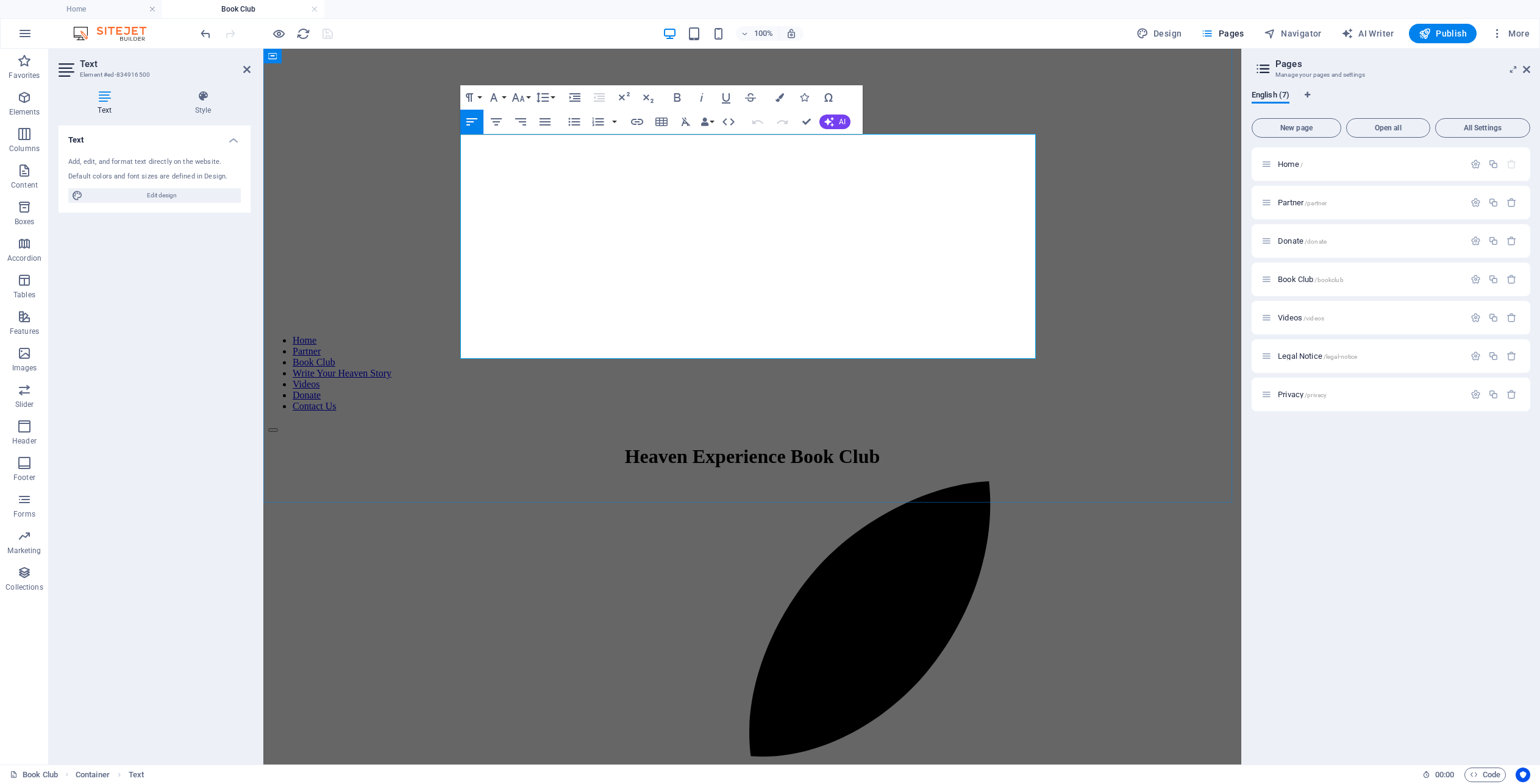
drag, startPoint x: 623, startPoint y: 247, endPoint x: 514, endPoint y: 248, distance: 109.0
click at [727, 99] on icon "button" at bounding box center [726, 97] width 15 height 15
click at [639, 120] on icon "button" at bounding box center [637, 122] width 15 height 15
click at [813, 151] on button "Choose Link" at bounding box center [809, 149] width 23 height 20
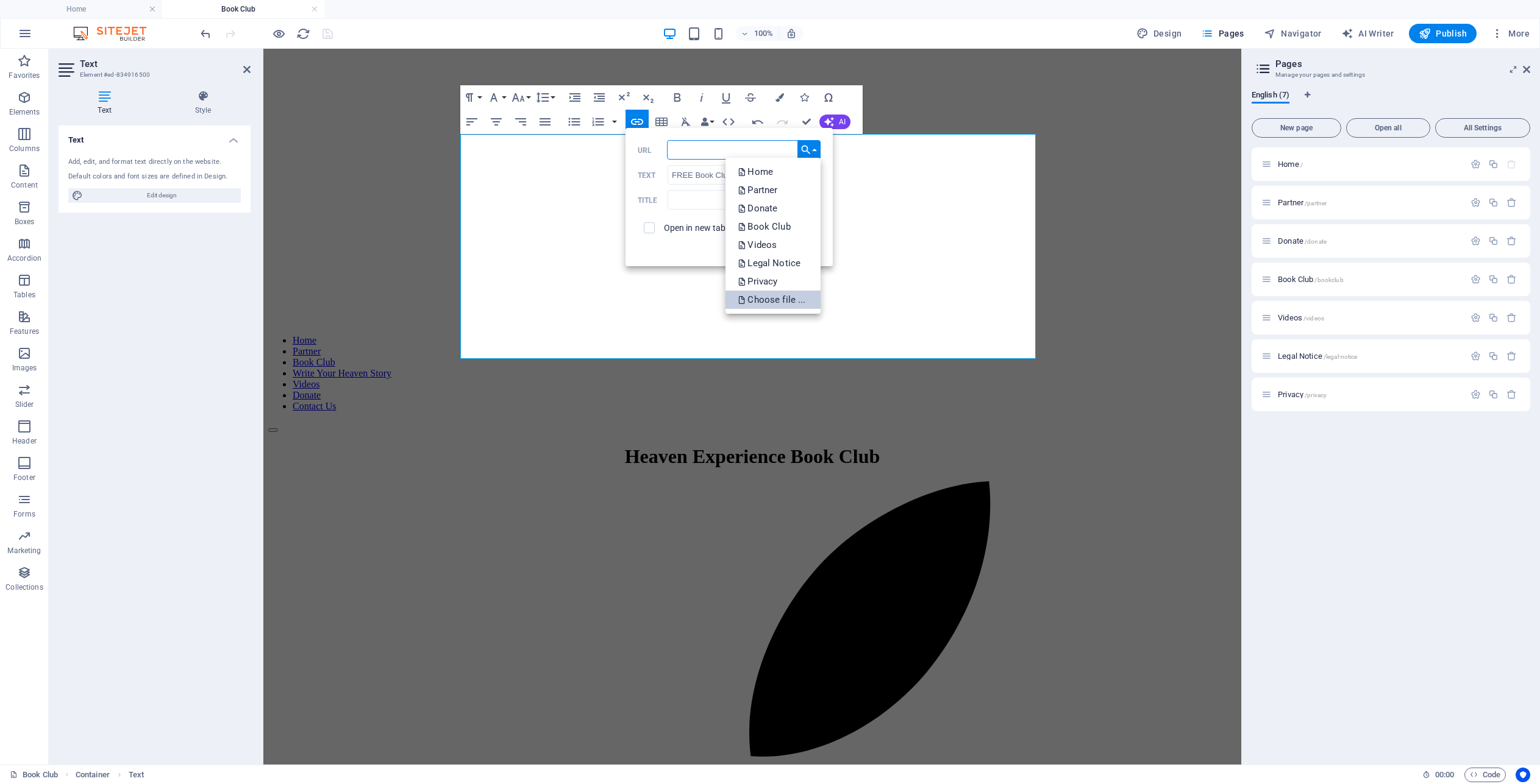
click at [784, 297] on p "Choose file ..." at bounding box center [773, 299] width 70 height 18
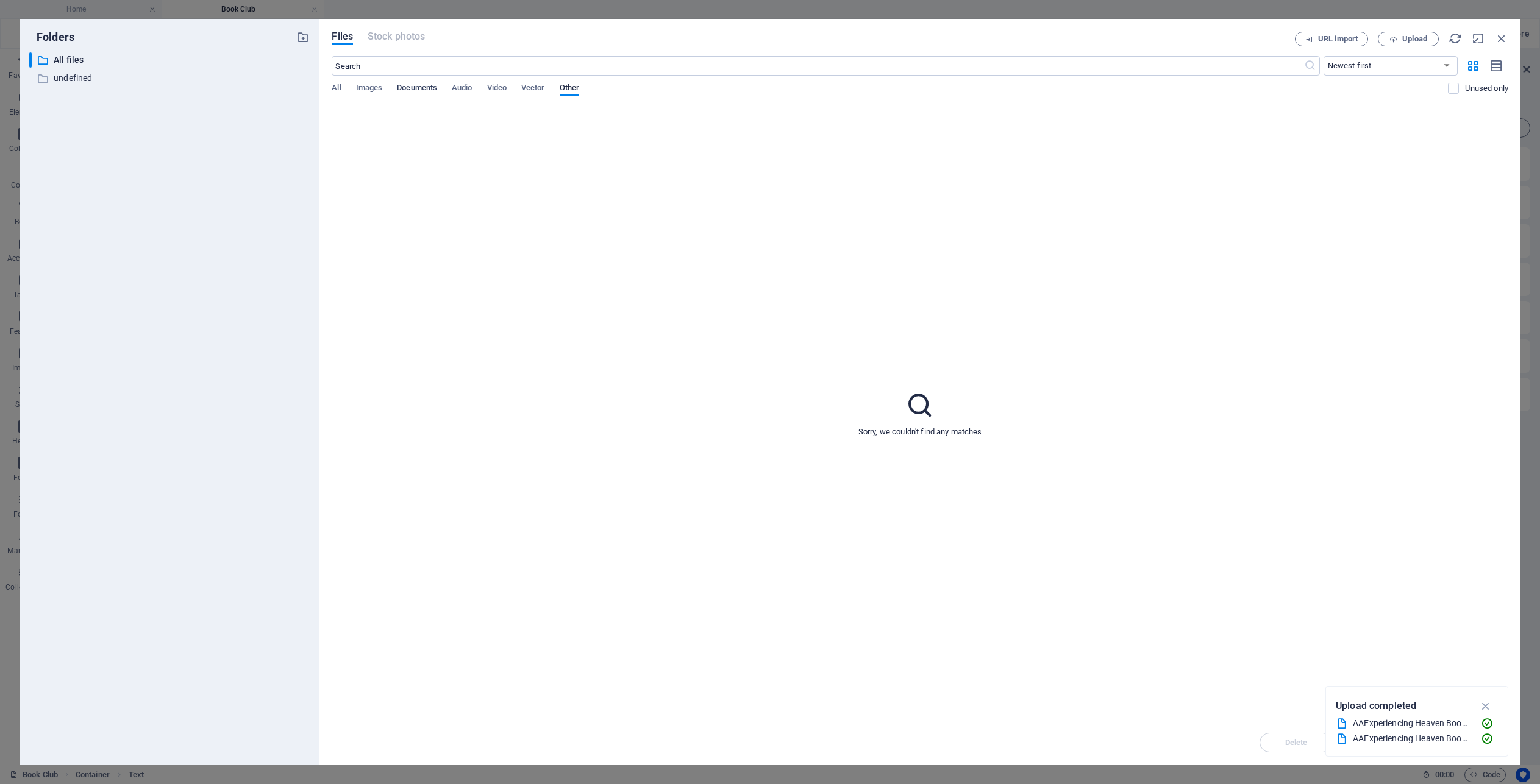
click at [419, 87] on span "Documents" at bounding box center [416, 89] width 40 height 17
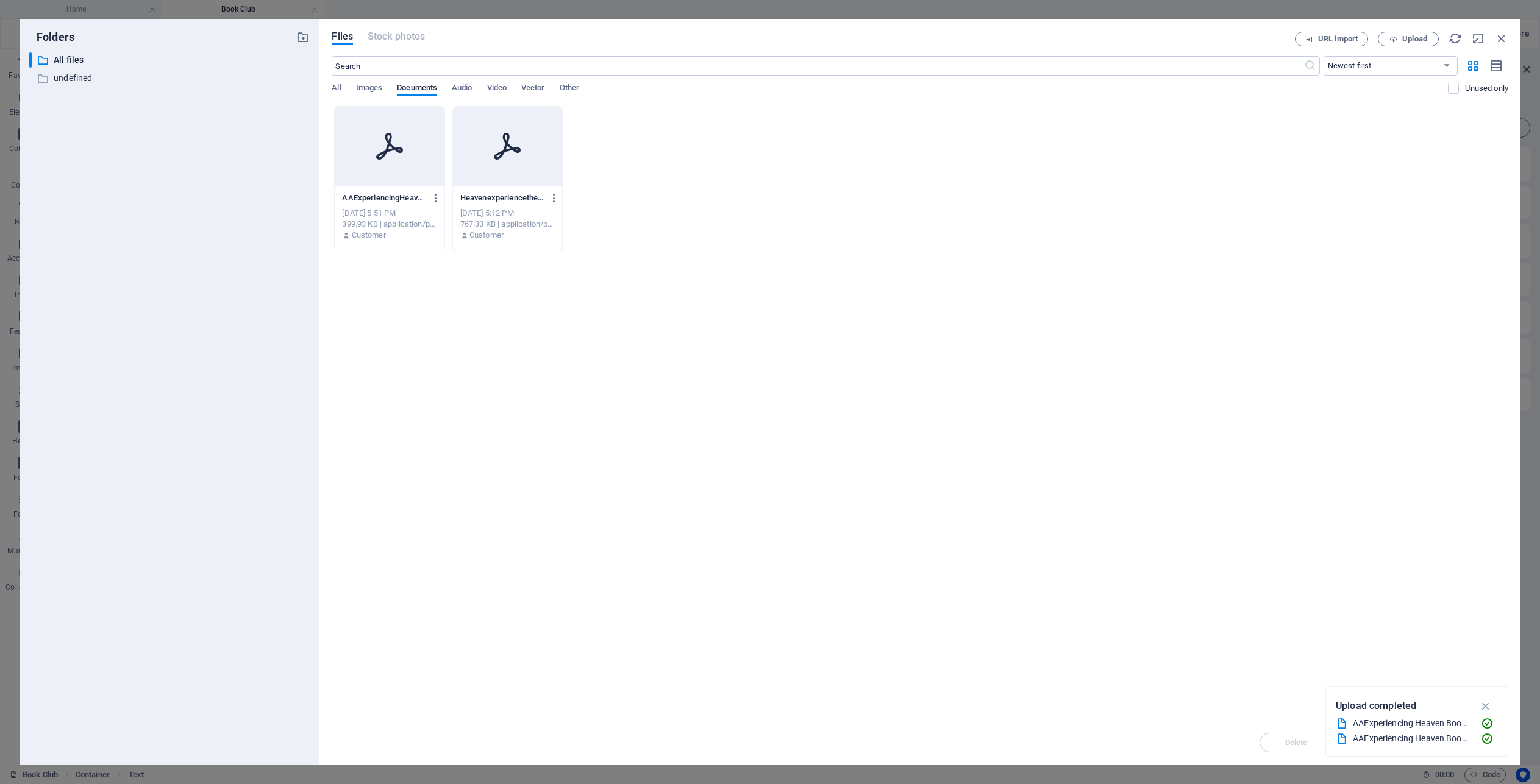
click at [394, 162] on div at bounding box center [389, 145] width 109 height 79
click at [394, 162] on div "1" at bounding box center [389, 145] width 109 height 79
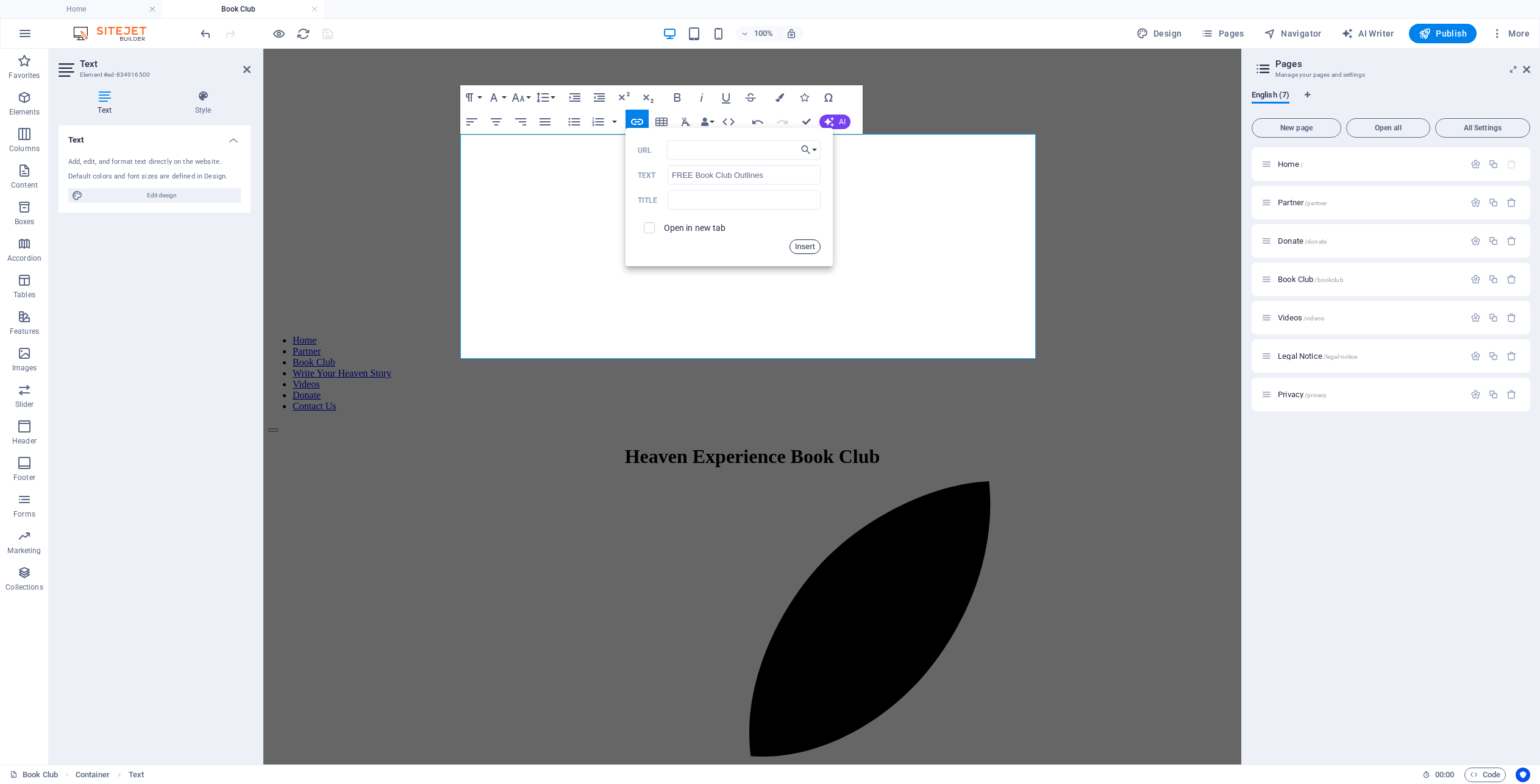
click at [806, 250] on button "Insert" at bounding box center [805, 246] width 31 height 15
drag, startPoint x: 624, startPoint y: 250, endPoint x: 513, endPoint y: 245, distance: 111.1
click at [777, 98] on icon "button" at bounding box center [779, 97] width 9 height 9
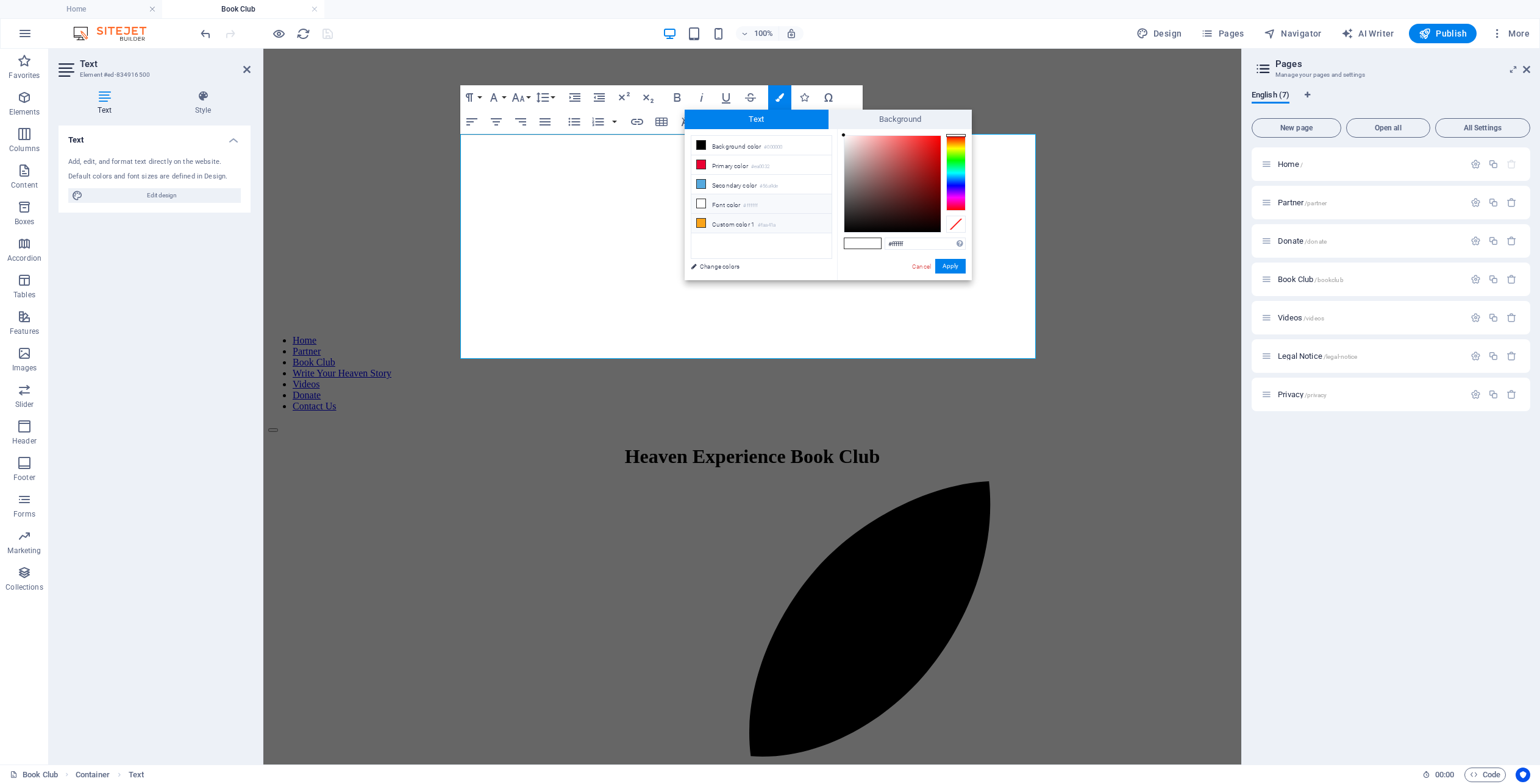
click at [698, 220] on icon at bounding box center [701, 223] width 9 height 9
type input "#faa41a"
click at [953, 263] on button "Apply" at bounding box center [950, 266] width 31 height 15
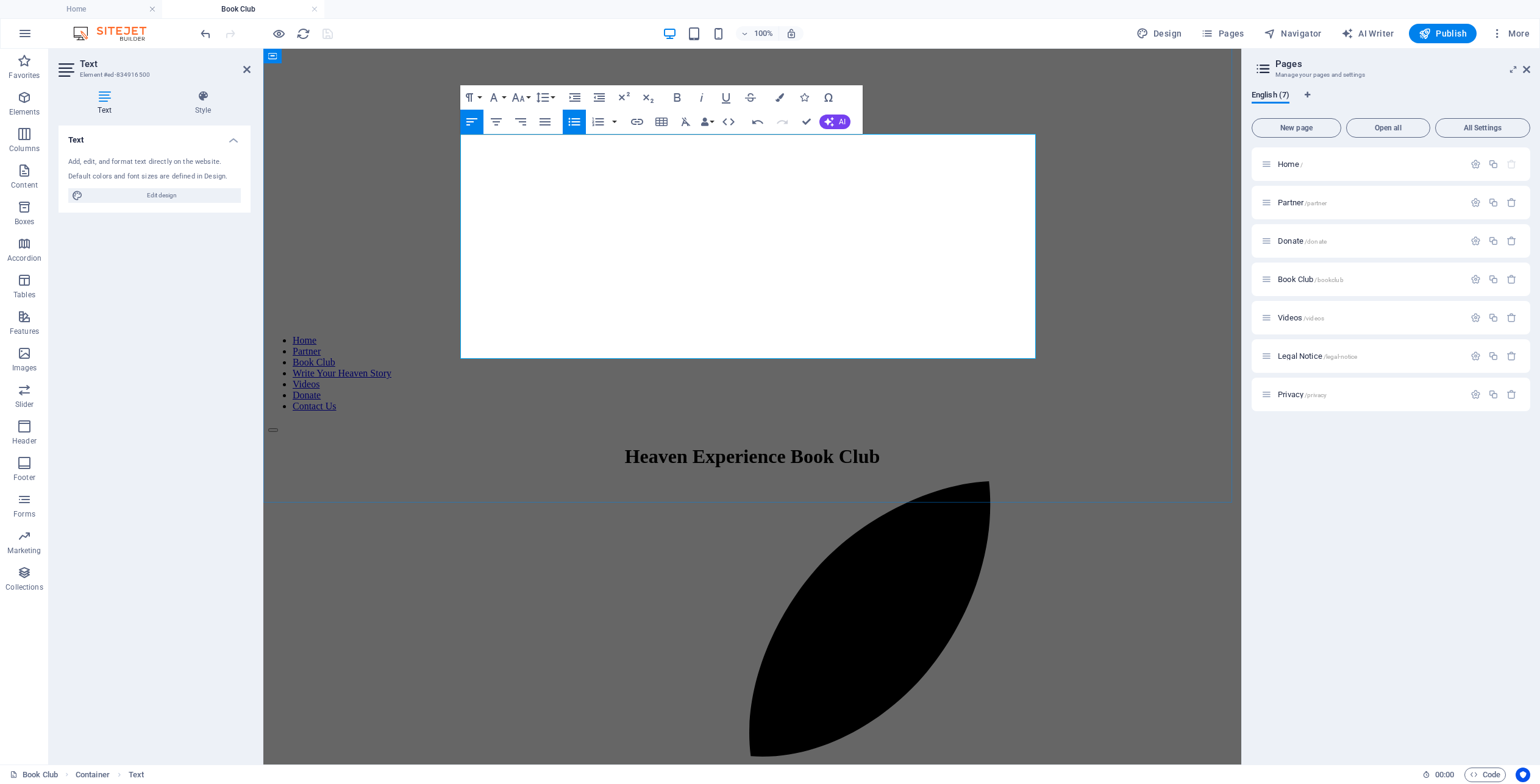
drag, startPoint x: 922, startPoint y: 249, endPoint x: 843, endPoint y: 247, distance: 79.0
drag, startPoint x: 867, startPoint y: 281, endPoint x: 666, endPoint y: 282, distance: 201.0
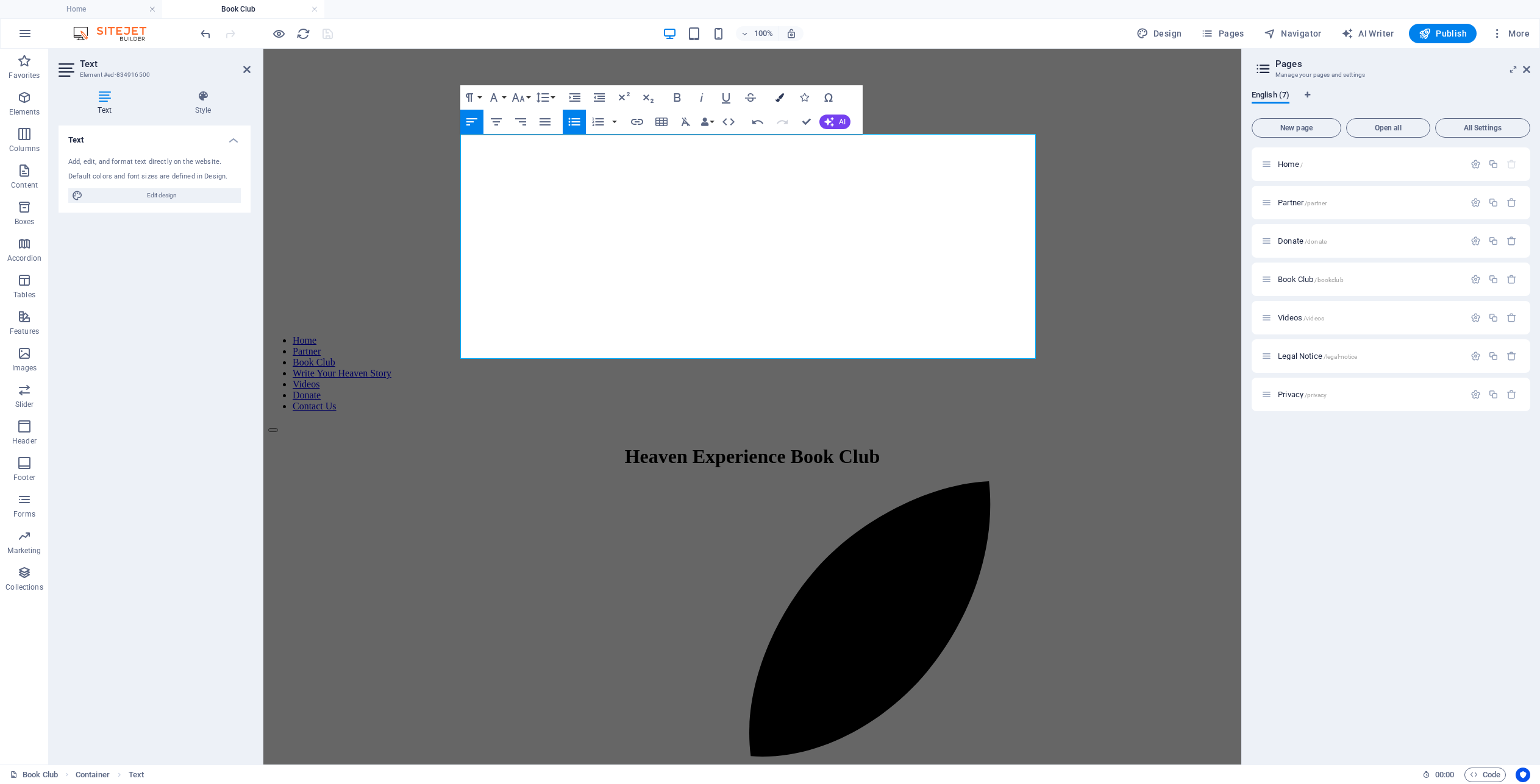
click at [781, 96] on icon "button" at bounding box center [779, 97] width 9 height 9
type input "#ffffff"
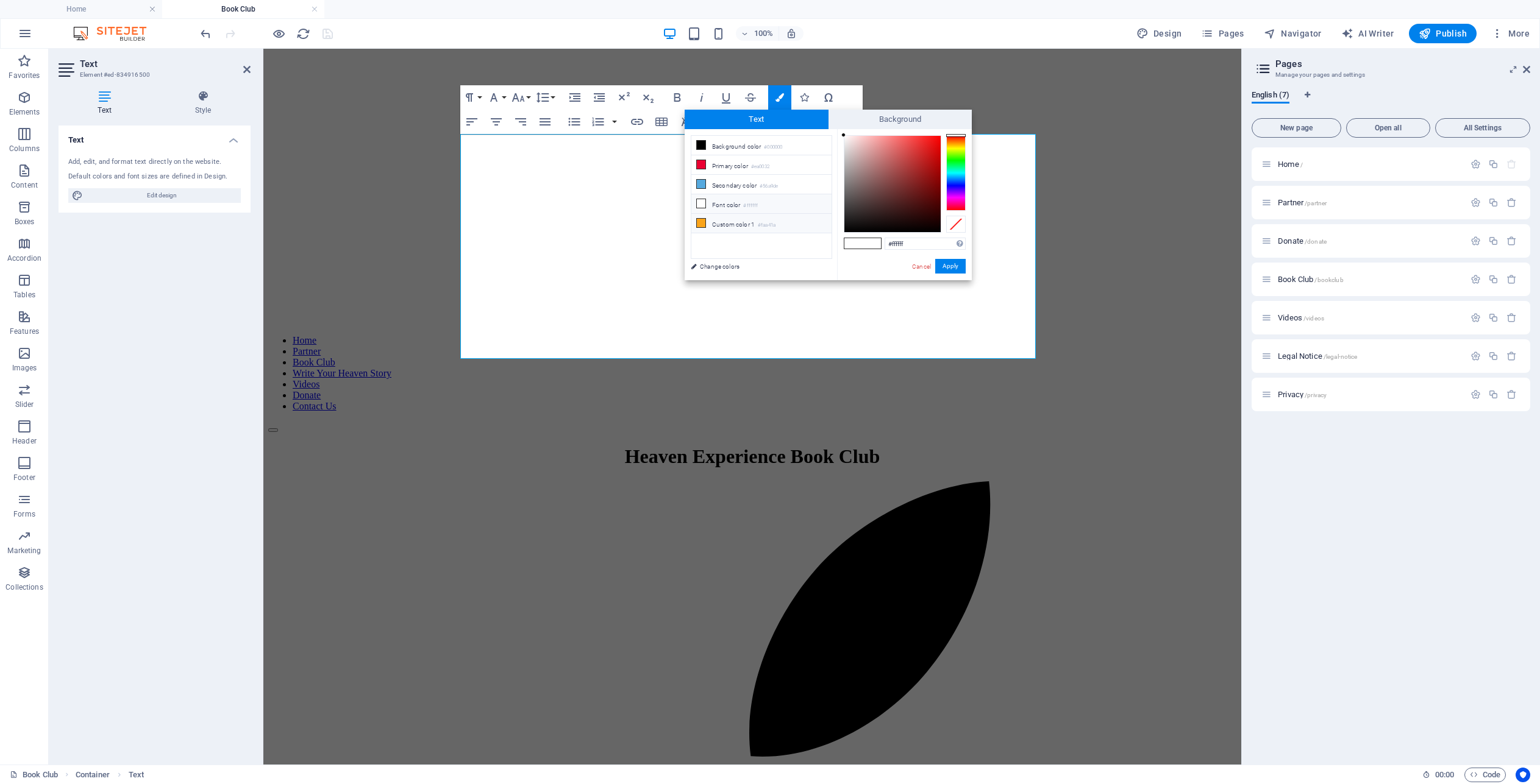
click at [703, 200] on icon at bounding box center [701, 203] width 9 height 9
click at [734, 207] on li "Font color #ffffff" at bounding box center [761, 204] width 140 height 20
click at [951, 263] on button "Apply" at bounding box center [950, 266] width 31 height 15
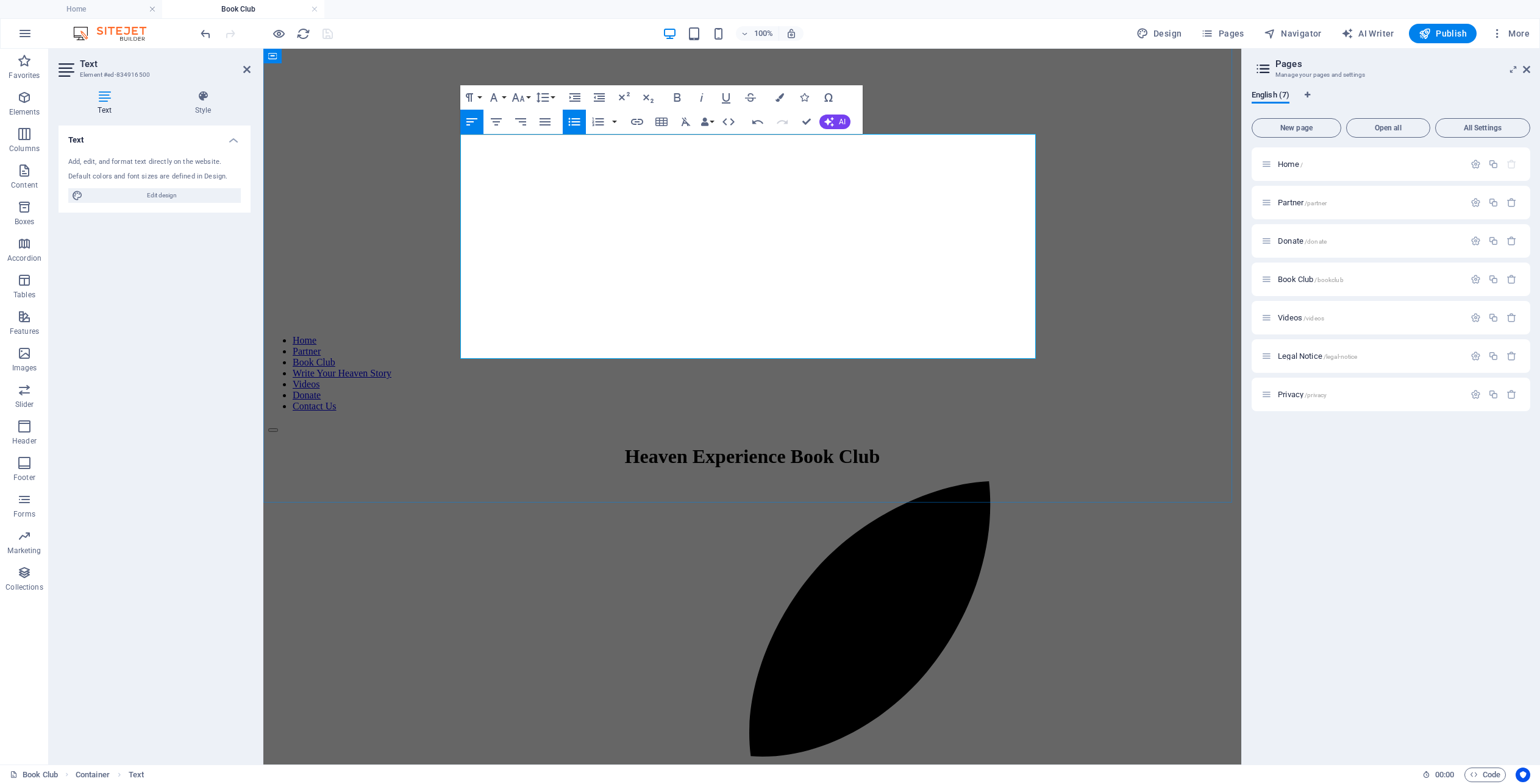
drag, startPoint x: 738, startPoint y: 279, endPoint x: 684, endPoint y: 281, distance: 54.0
click at [680, 97] on icon "button" at bounding box center [677, 97] width 15 height 15
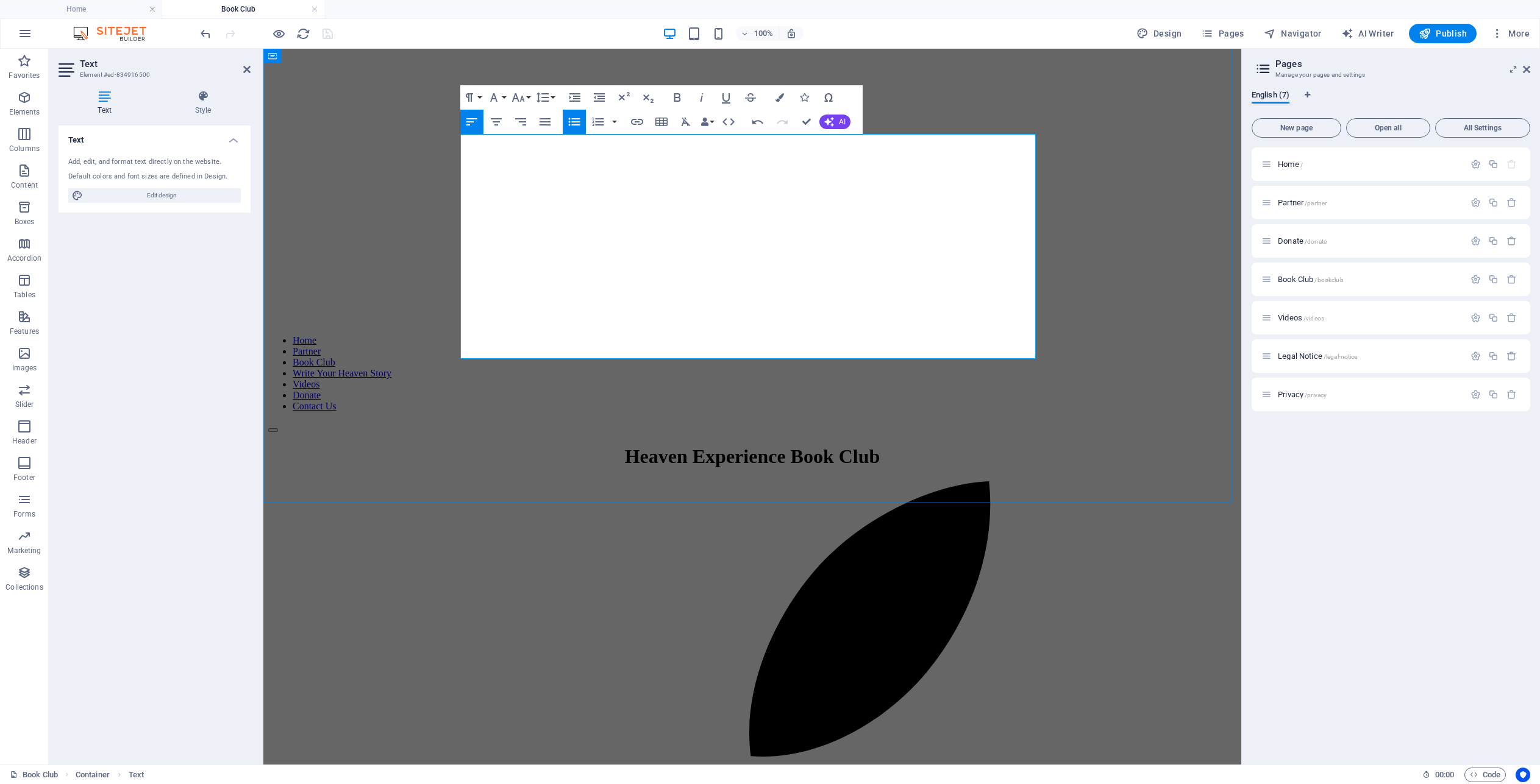
drag, startPoint x: 873, startPoint y: 281, endPoint x: 823, endPoint y: 283, distance: 50.0
click at [672, 95] on icon "button" at bounding box center [677, 97] width 15 height 15
drag, startPoint x: 932, startPoint y: 293, endPoint x: 796, endPoint y: 293, distance: 136.0
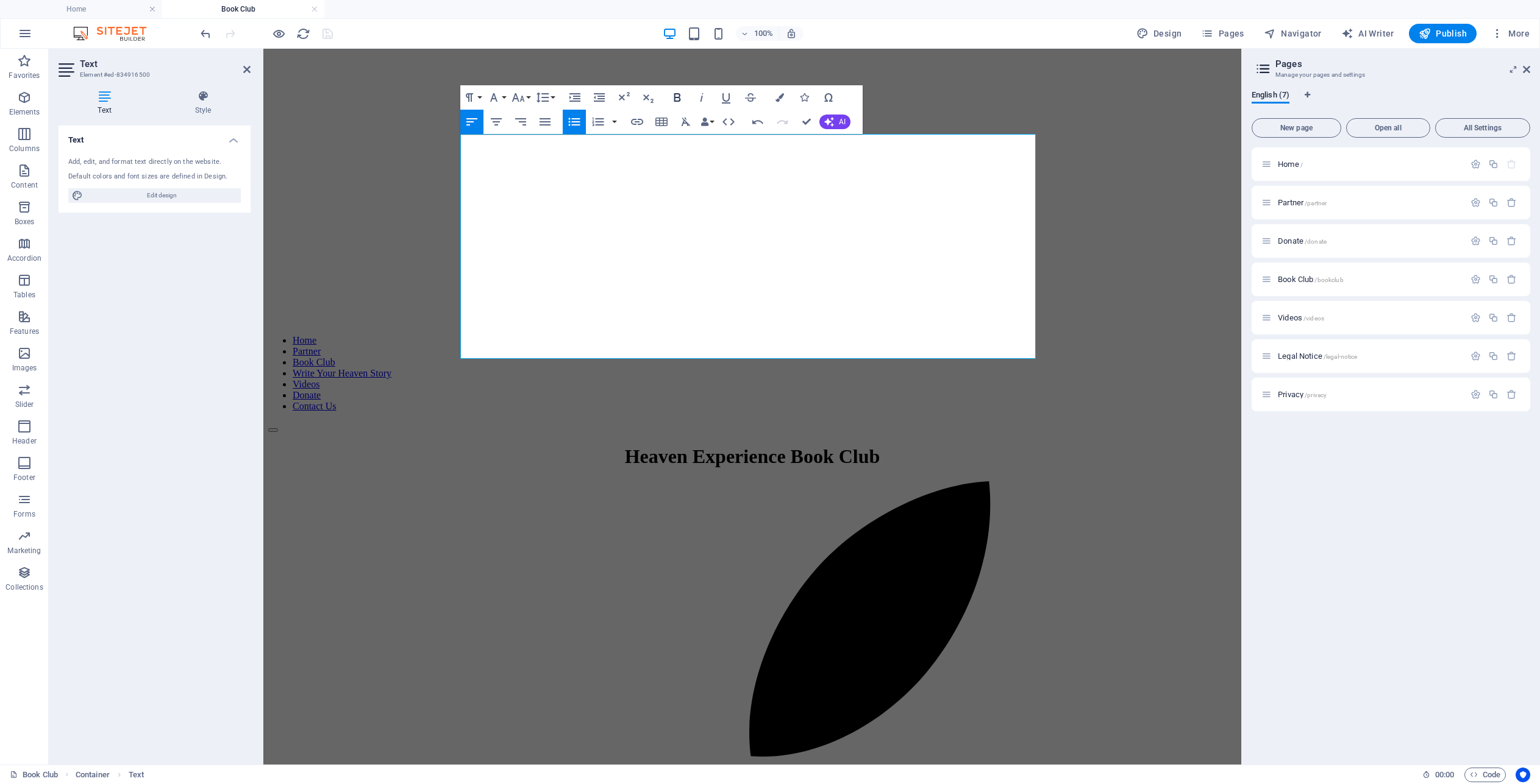
click at [676, 98] on icon "button" at bounding box center [677, 97] width 7 height 9
drag, startPoint x: 637, startPoint y: 301, endPoint x: 572, endPoint y: 303, distance: 65.0
click at [675, 96] on icon "button" at bounding box center [677, 97] width 7 height 9
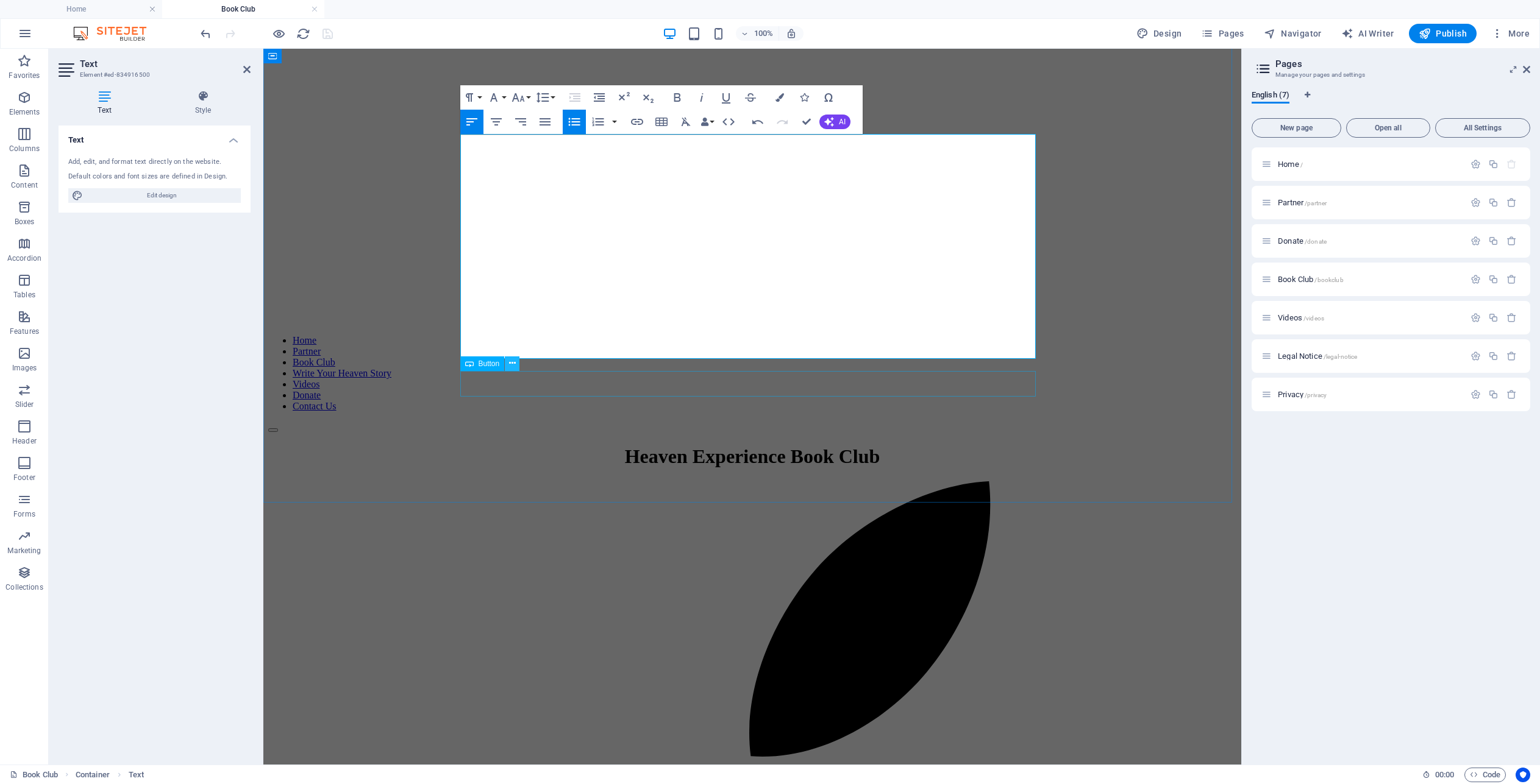
click at [506, 363] on button at bounding box center [512, 363] width 15 height 15
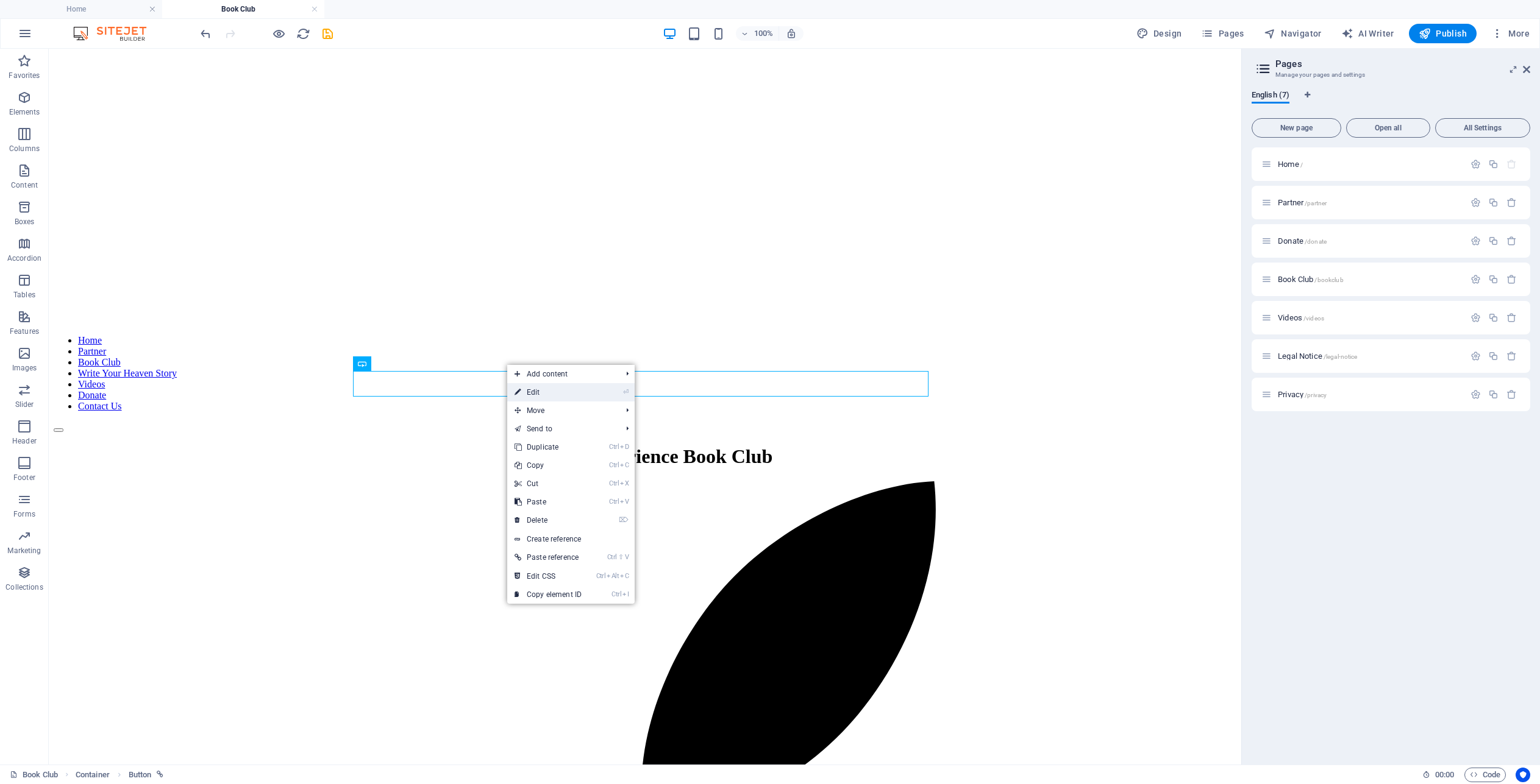
click at [529, 396] on link "⏎ Edit" at bounding box center [547, 392] width 81 height 18
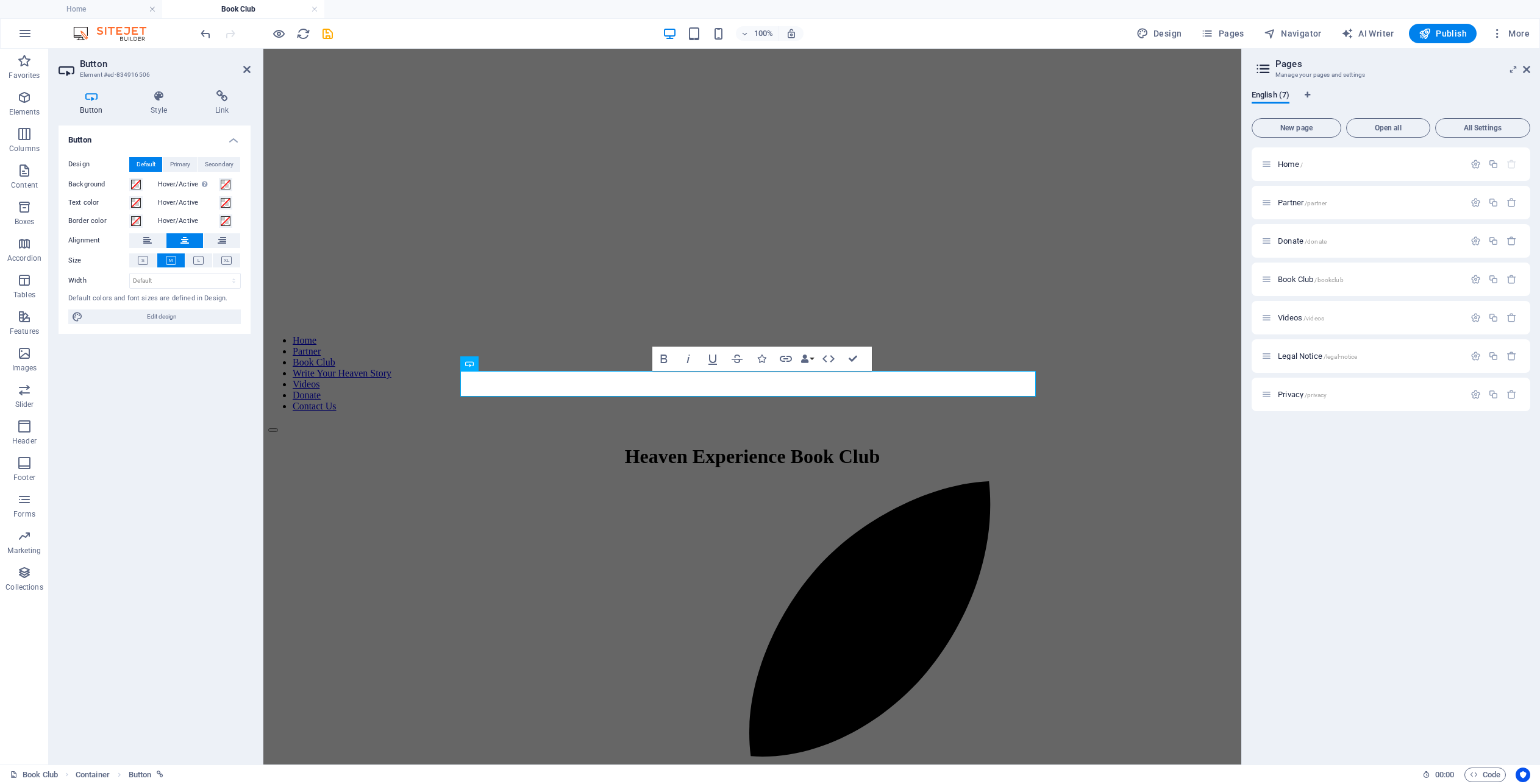
click at [217, 87] on div "Button Style Link Button Design Default Primary Secondary Background Hover/Acti…" at bounding box center [154, 422] width 211 height 684
click at [221, 97] on icon at bounding box center [221, 96] width 57 height 13
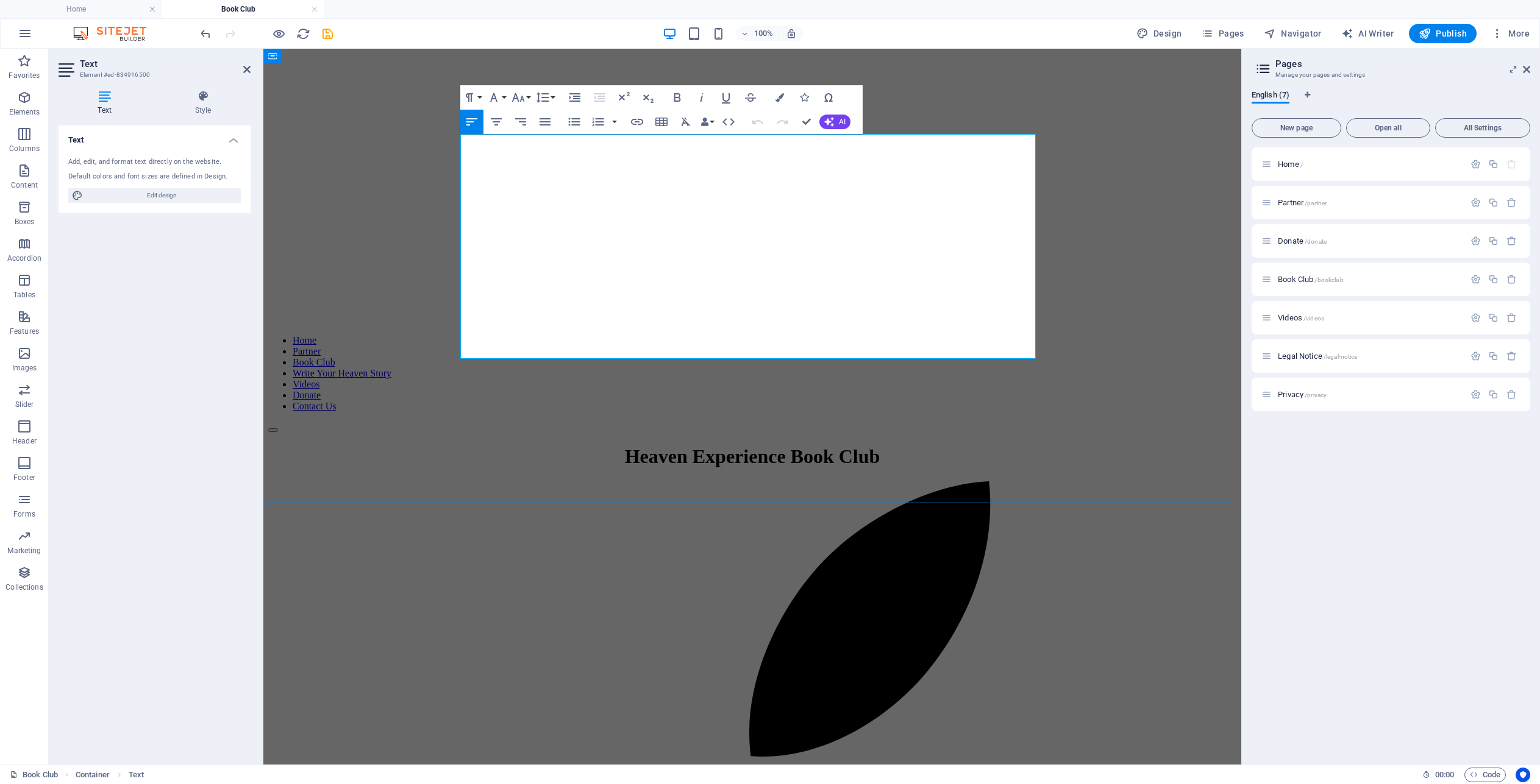
click at [637, 121] on icon "button" at bounding box center [637, 122] width 15 height 15
click at [731, 150] on input "[URL][DOMAIN_NAME]" at bounding box center [744, 149] width 153 height 20
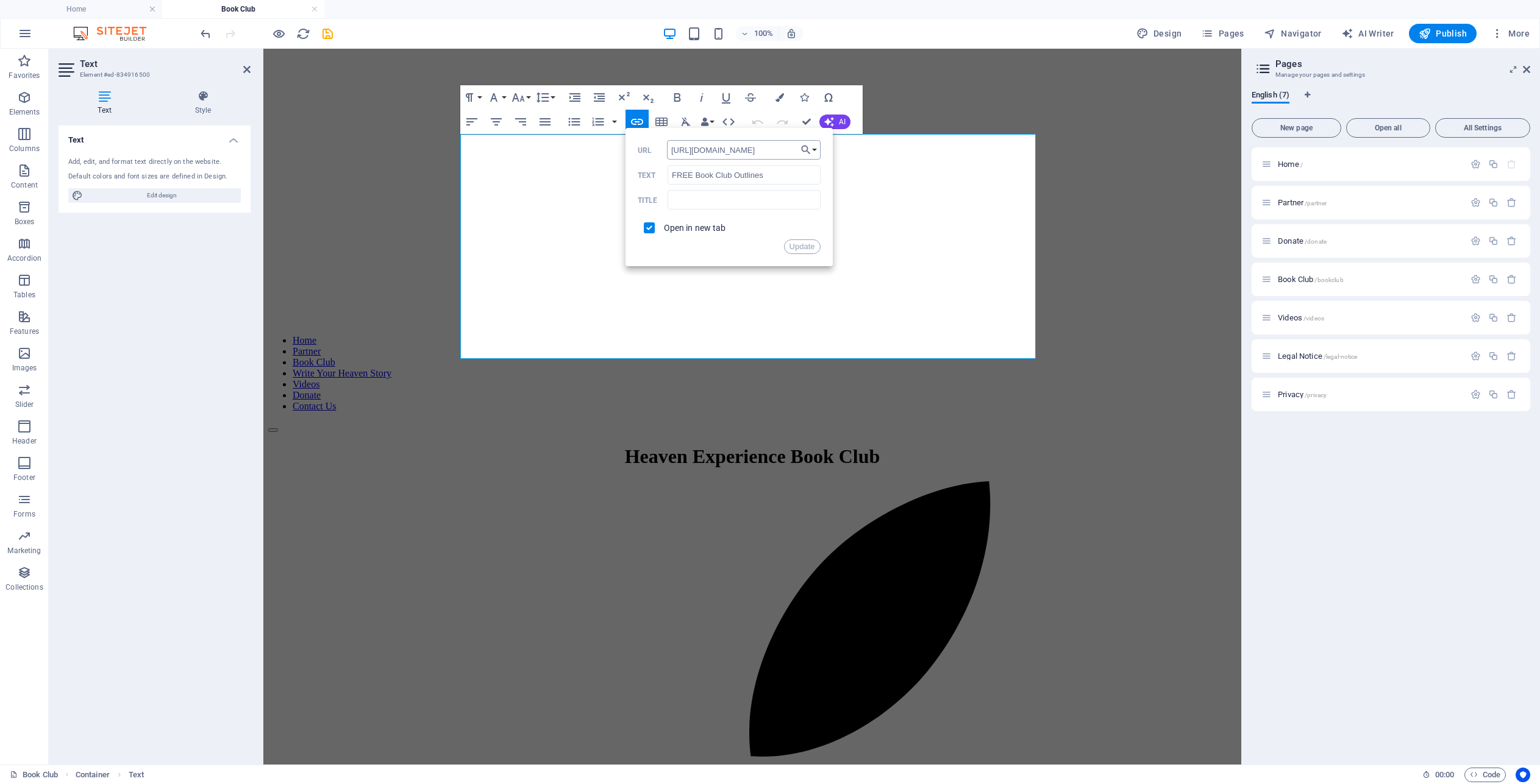
click at [731, 150] on input "[URL][DOMAIN_NAME]" at bounding box center [744, 149] width 153 height 20
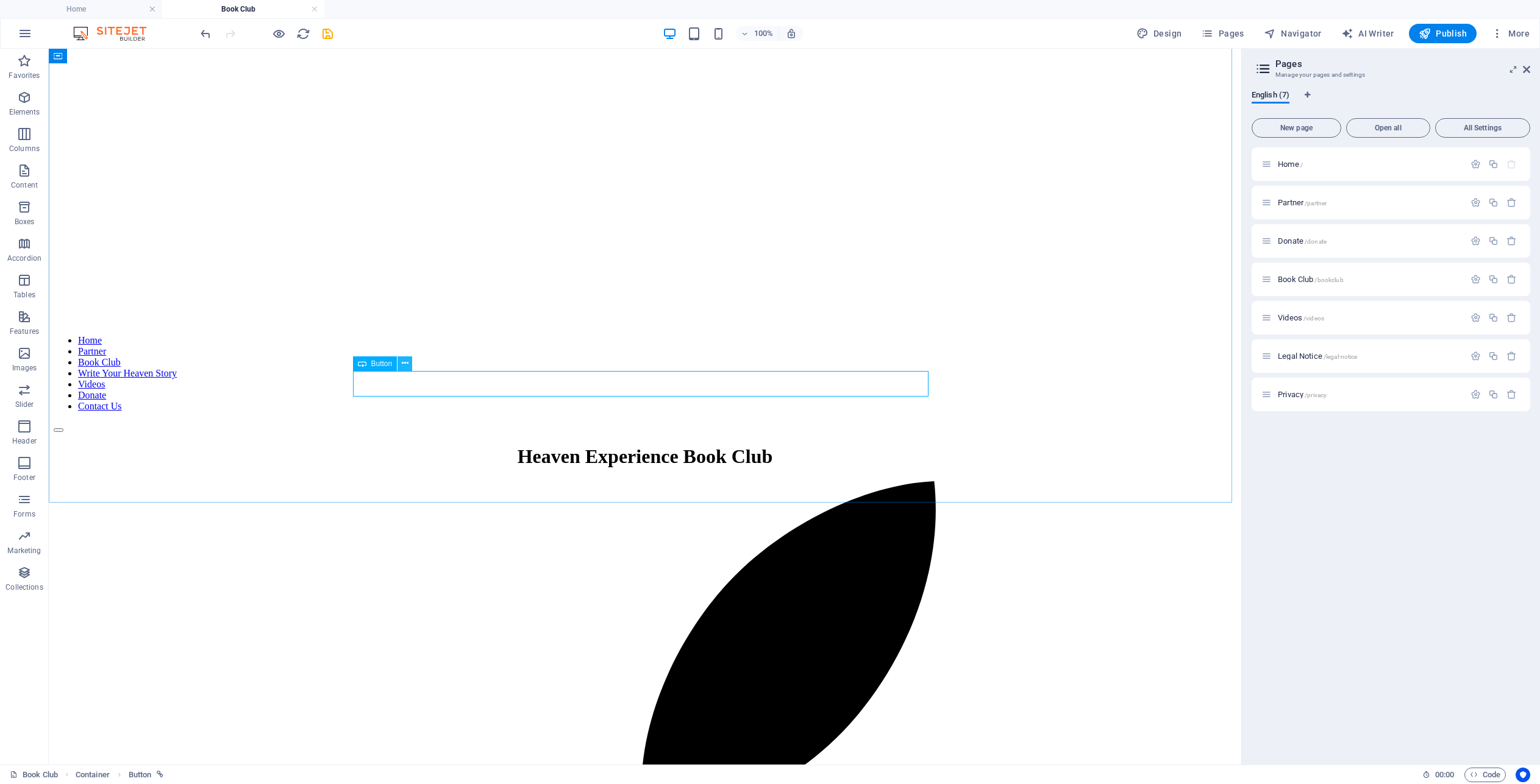
click at [404, 363] on icon at bounding box center [405, 363] width 7 height 13
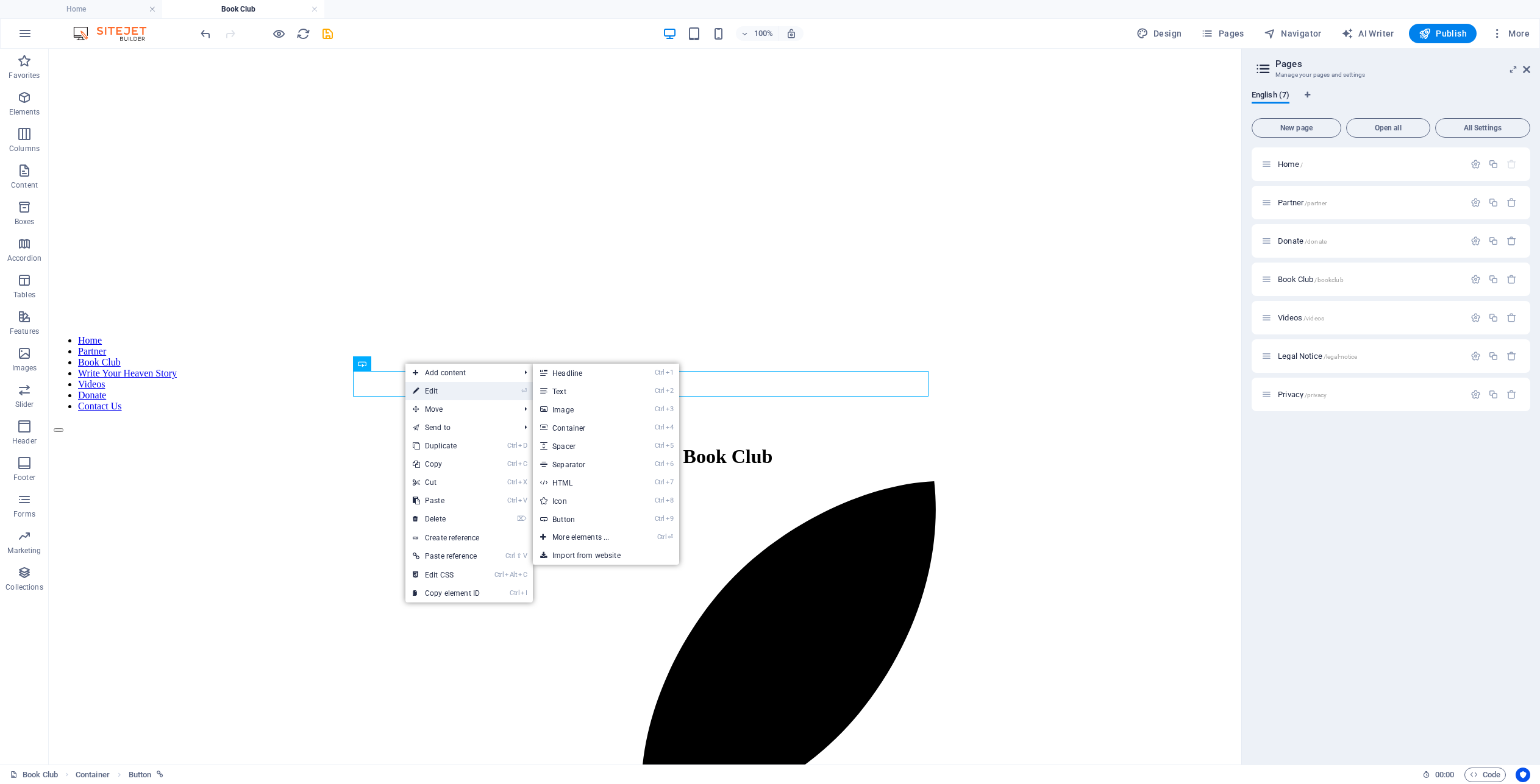
click at [427, 385] on link "⏎ Edit" at bounding box center [446, 391] width 81 height 18
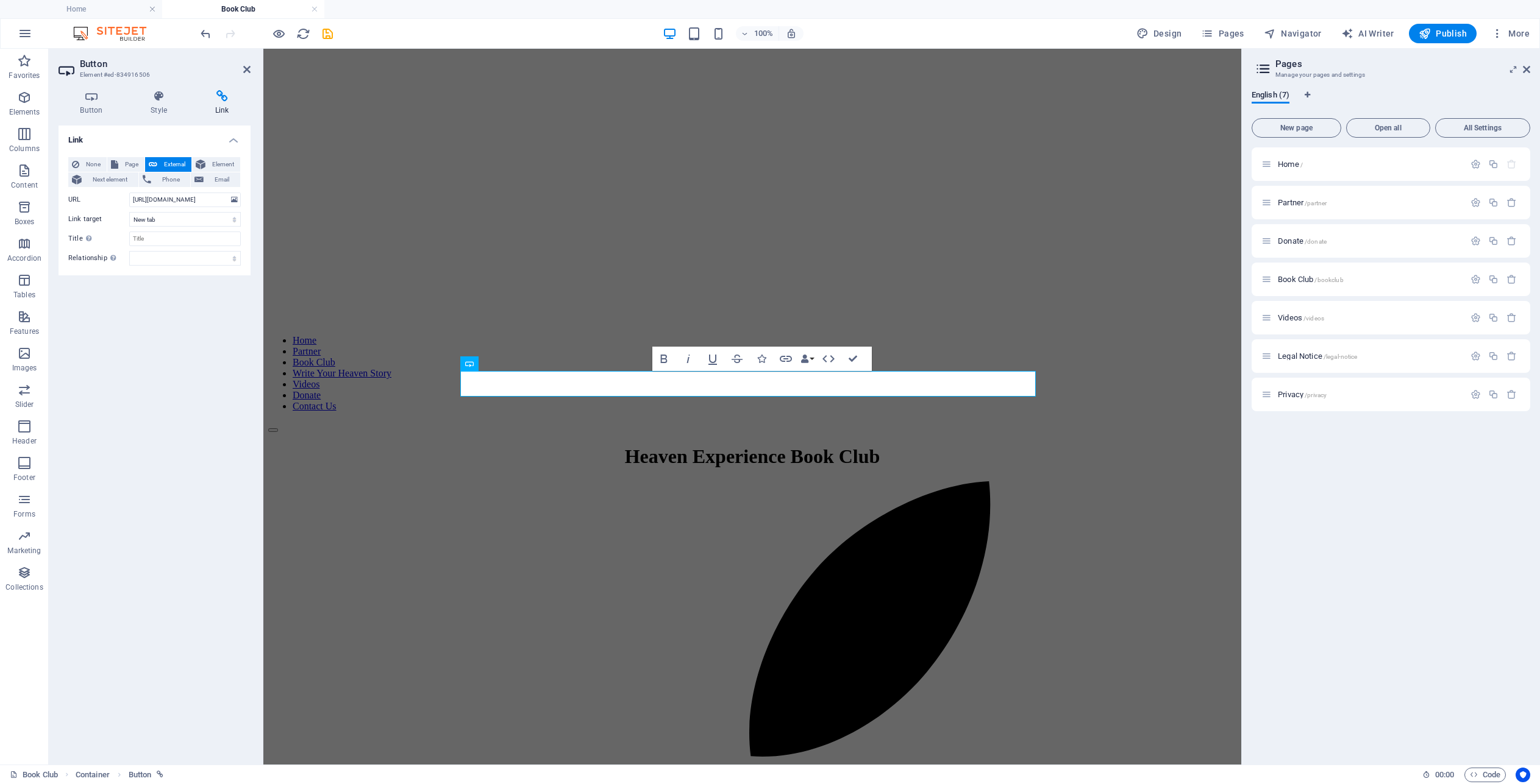
click at [218, 97] on icon at bounding box center [221, 96] width 57 height 13
click at [183, 193] on input "[URL][DOMAIN_NAME]" at bounding box center [185, 199] width 112 height 15
paste input "895090/AAExperiencingHeavenBookStudy8-6-QCe8-SlSIwG5gG9ukFxm0A"
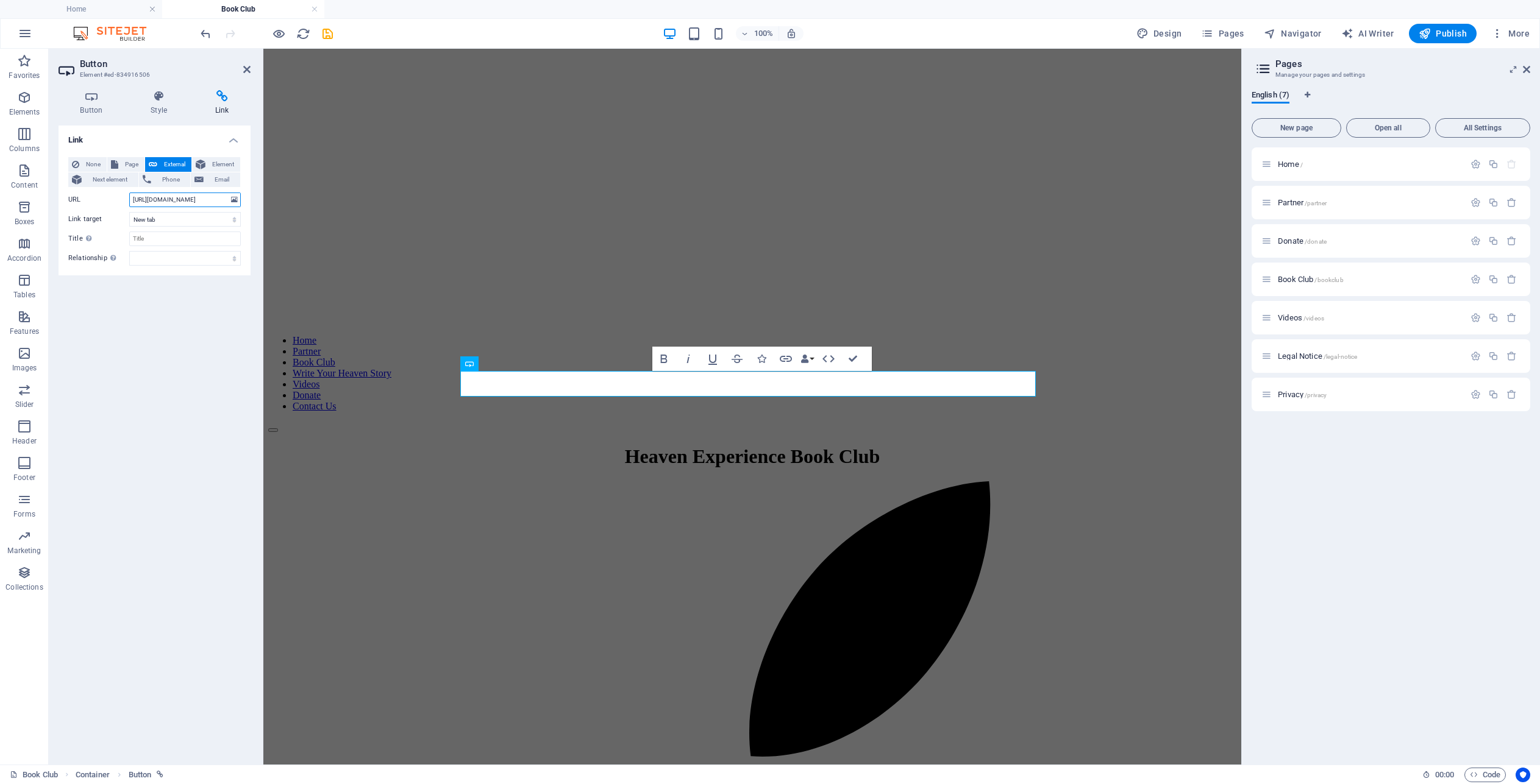
scroll to position [0, 253]
type input "[URL][DOMAIN_NAME]"
click at [323, 34] on icon "save" at bounding box center [328, 34] width 14 height 14
